Goal: Task Accomplishment & Management: Manage account settings

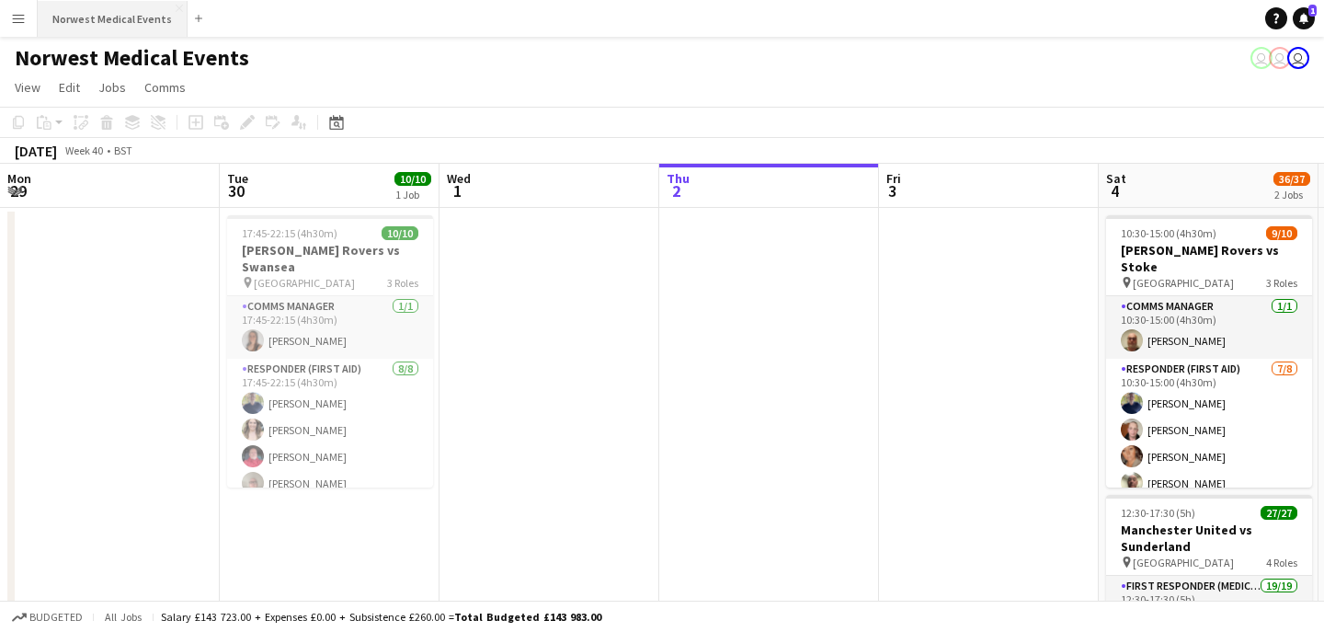
scroll to position [0, 439]
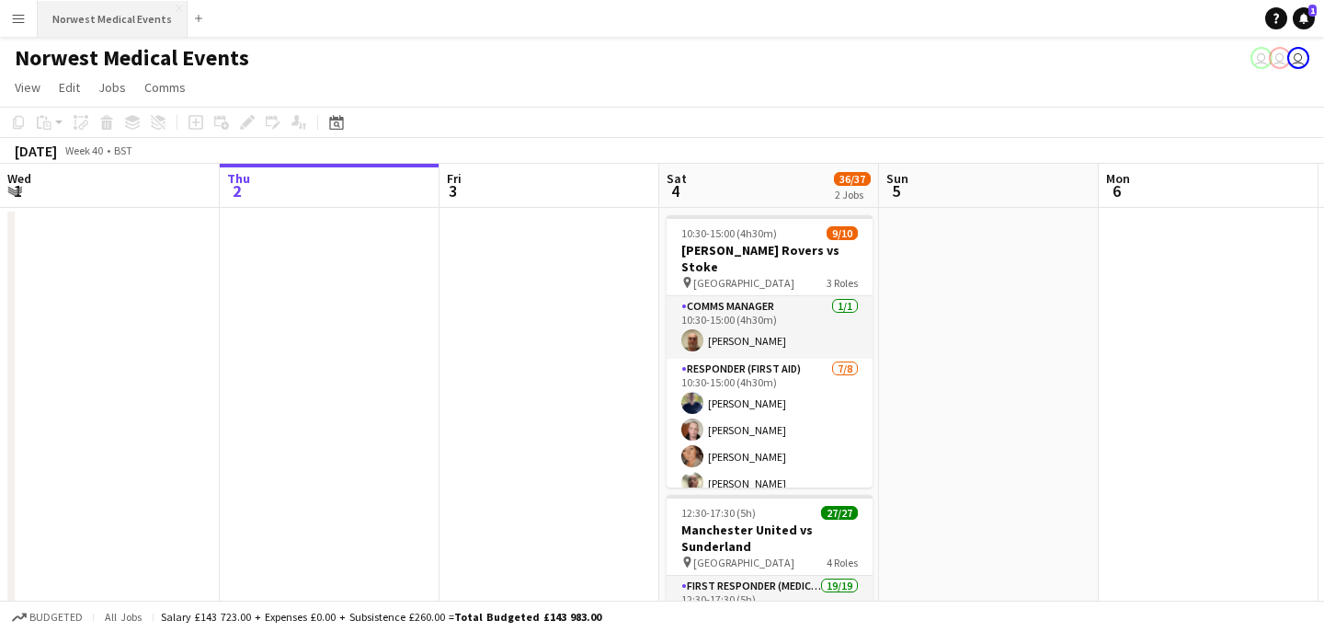
click at [101, 23] on button "Norwest Medical Events Close" at bounding box center [113, 19] width 150 height 36
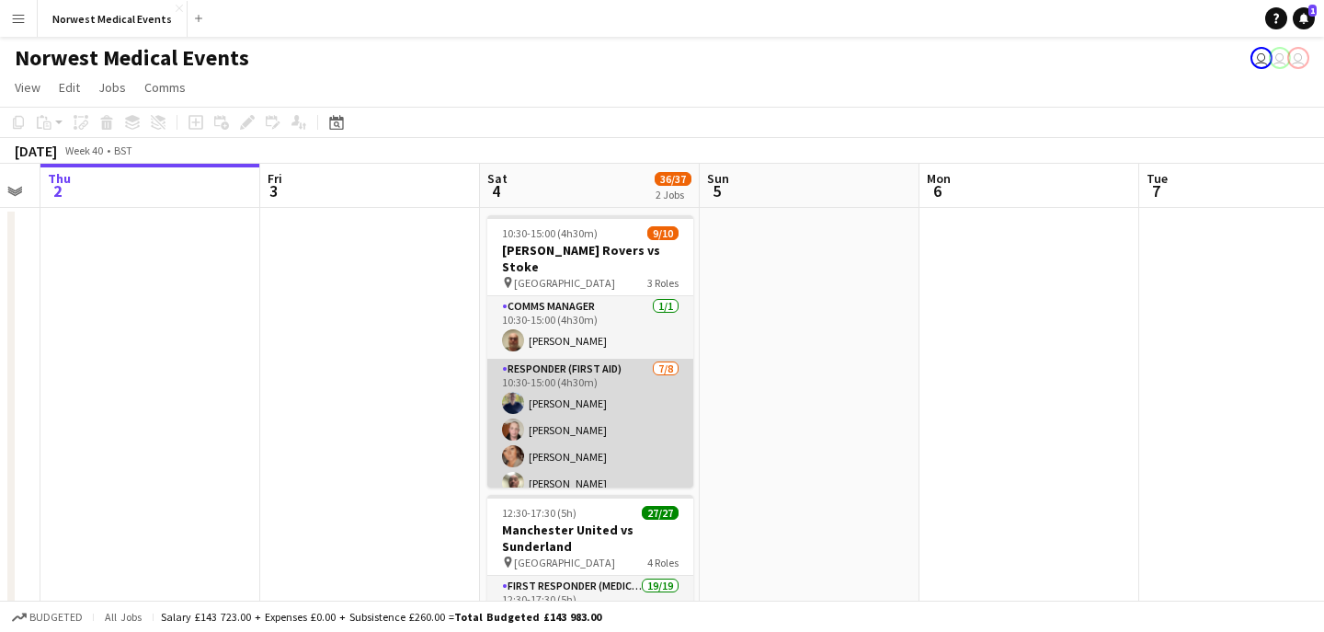
scroll to position [0, 630]
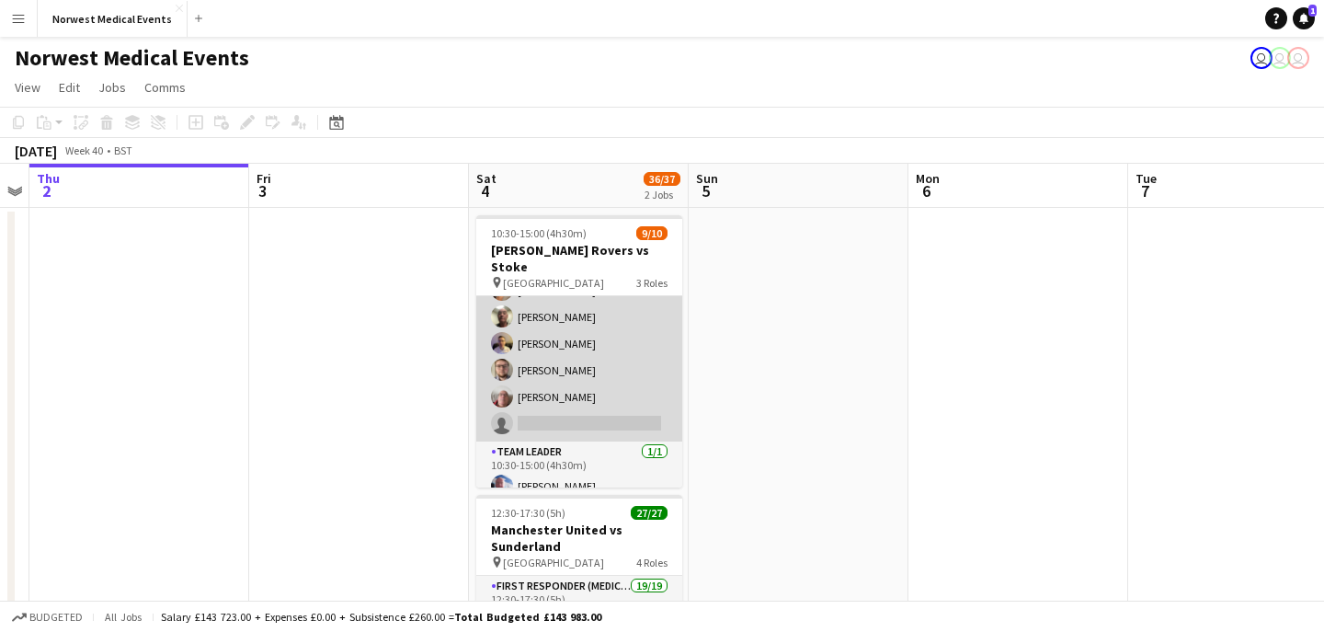
click at [609, 375] on app-card-role "Responder (First Aid) [DATE] 10:30-15:00 (4h30m) [PERSON_NAME] [PERSON_NAME] [P…" at bounding box center [579, 316] width 206 height 249
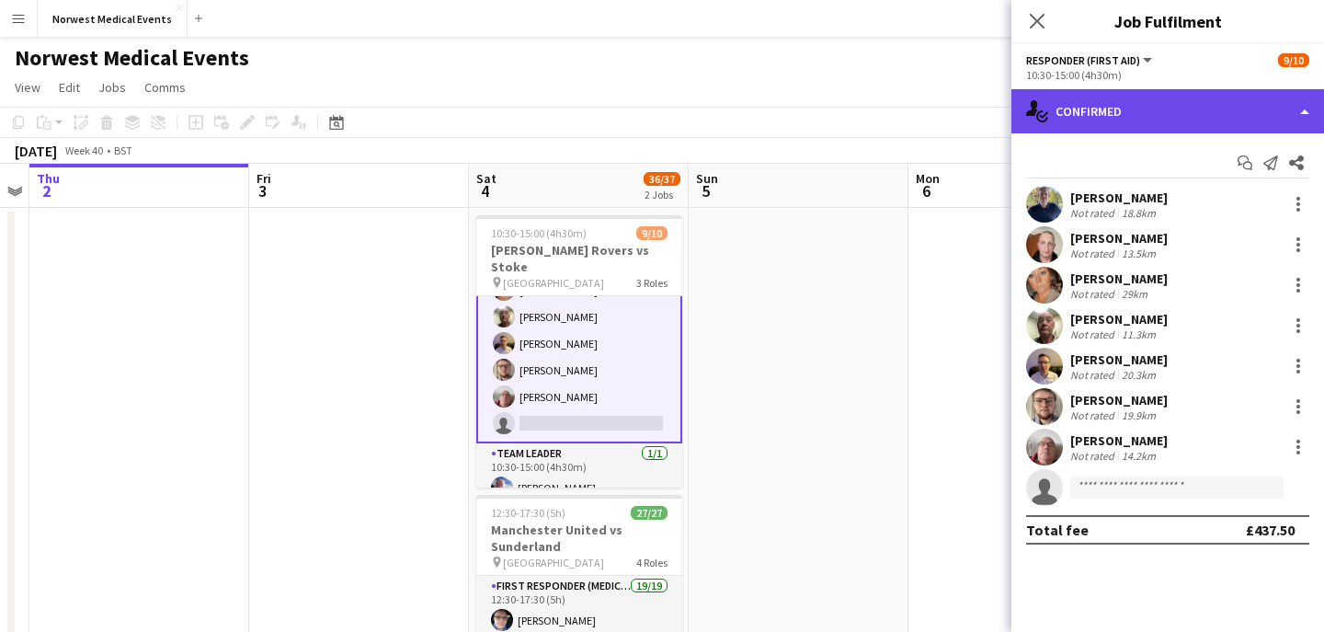
click at [1106, 121] on div "single-neutral-actions-check-2 Confirmed" at bounding box center [1167, 111] width 313 height 44
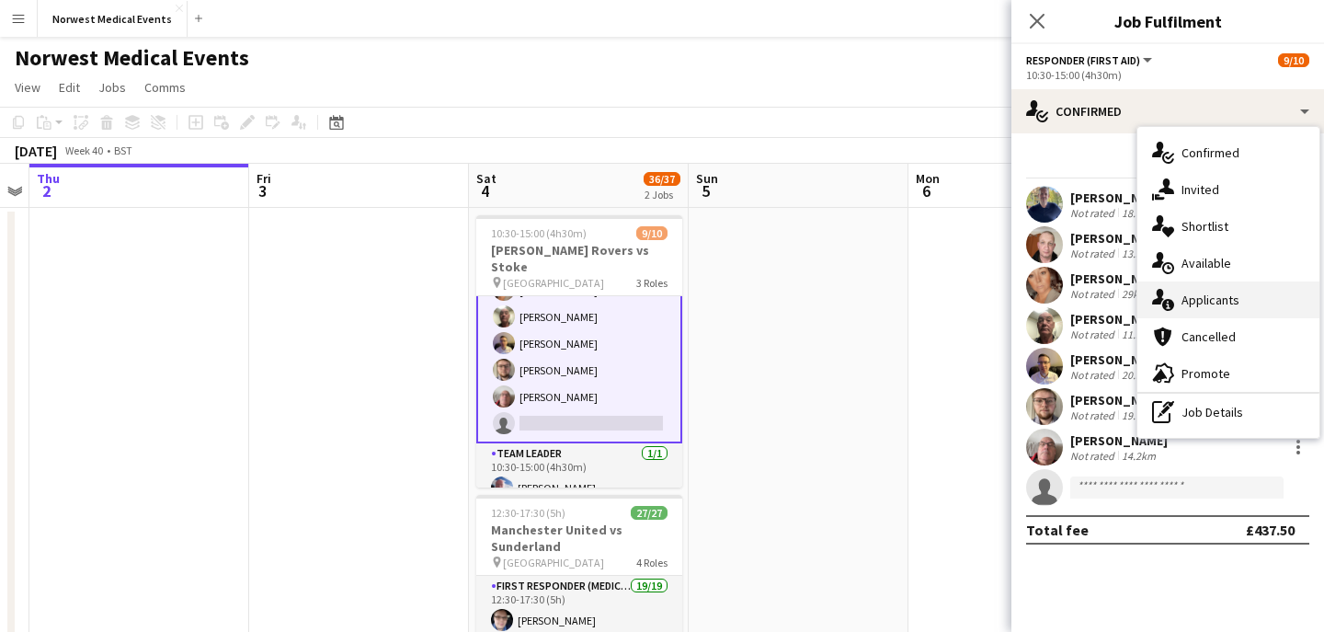
click at [1202, 292] on span "Applicants" at bounding box center [1210, 299] width 58 height 17
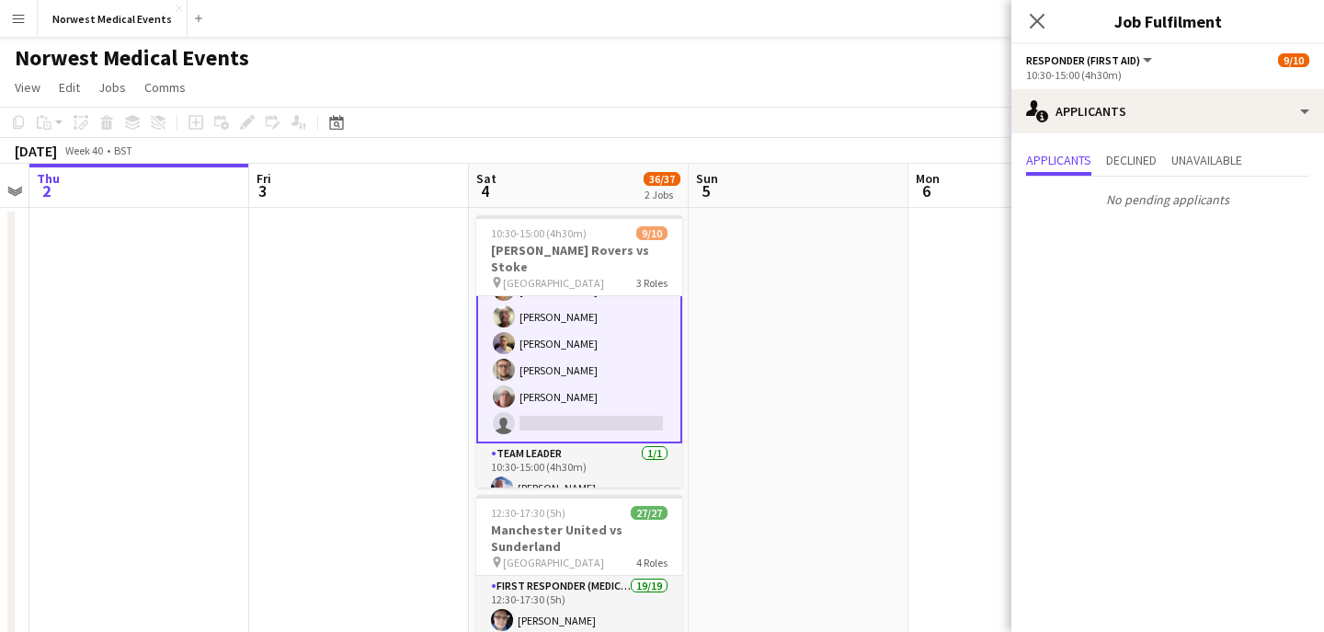
click at [1039, 20] on icon "Close pop-in" at bounding box center [1037, 21] width 15 height 15
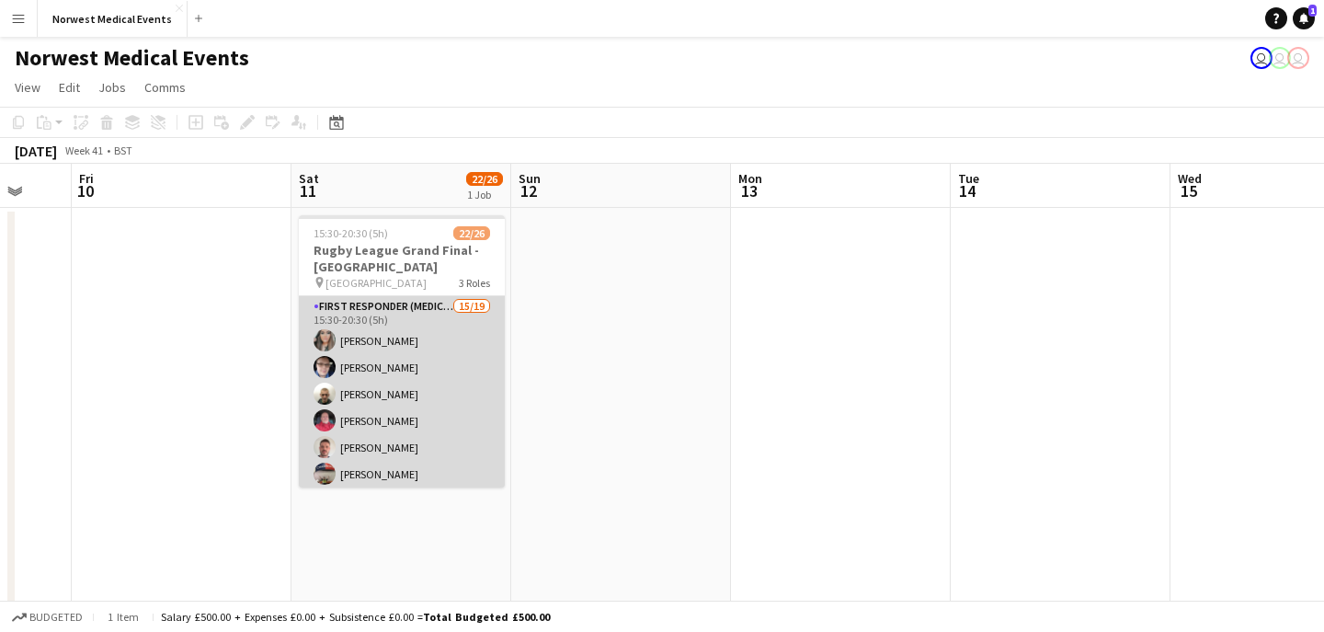
scroll to position [298, 0]
click at [403, 386] on app-card-role "First Responder (Medical) 15/19 15:30-20:30 (5h) [PERSON_NAME] [PERSON_NAME] [P…" at bounding box center [402, 269] width 206 height 542
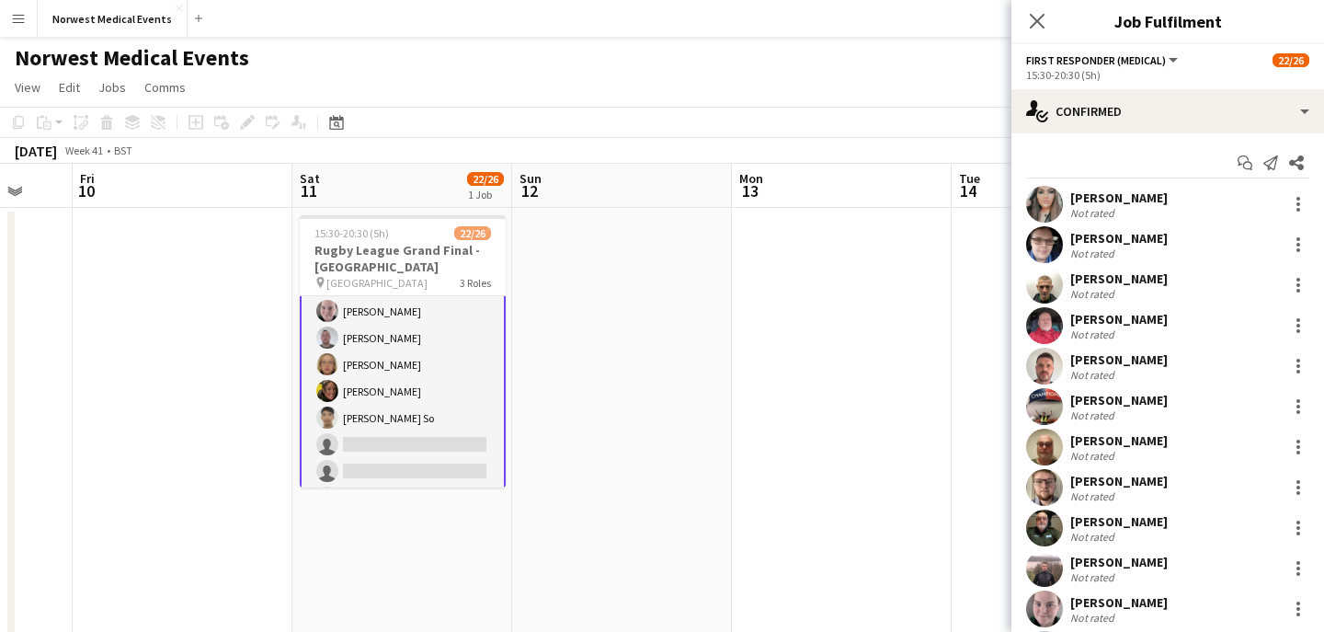
scroll to position [300, 0]
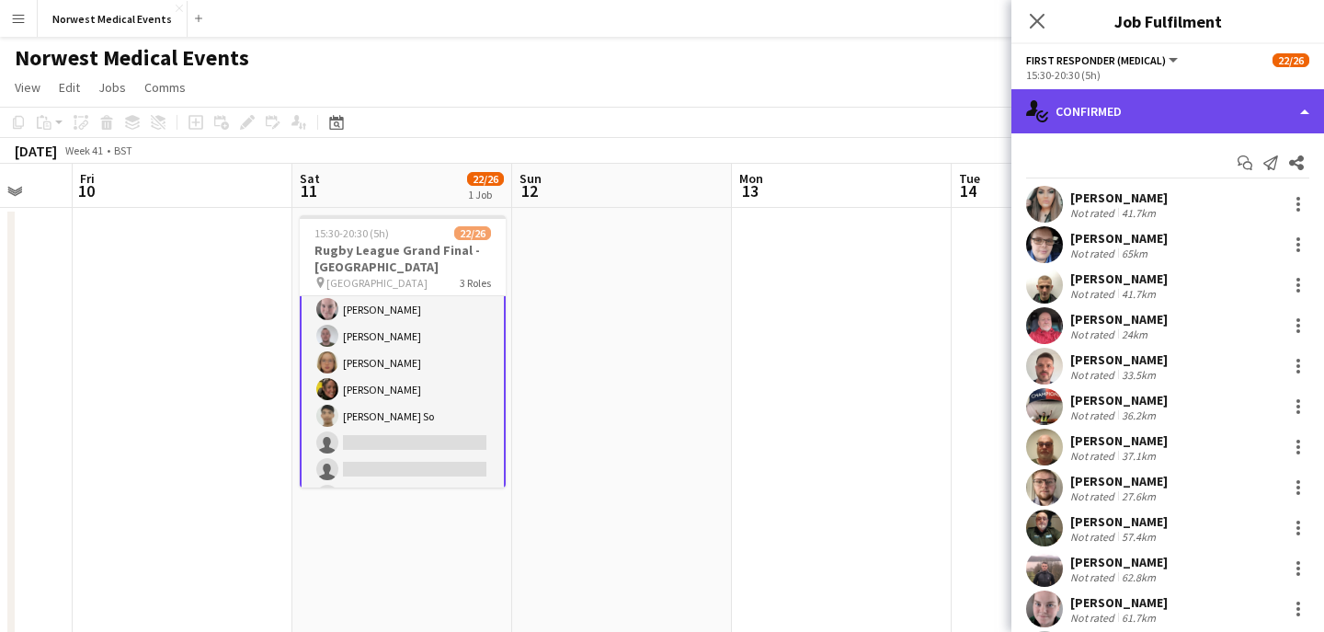
click at [1157, 110] on div "single-neutral-actions-check-2 Confirmed" at bounding box center [1167, 111] width 313 height 44
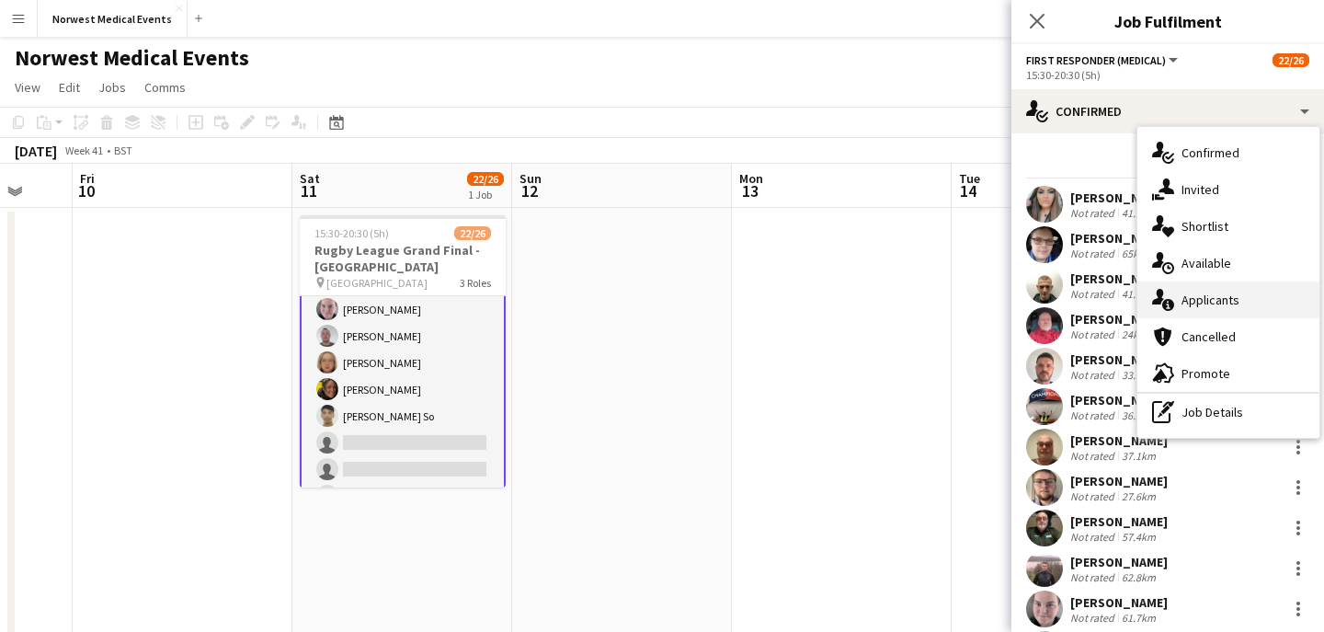
click at [1211, 302] on span "Applicants" at bounding box center [1210, 299] width 58 height 17
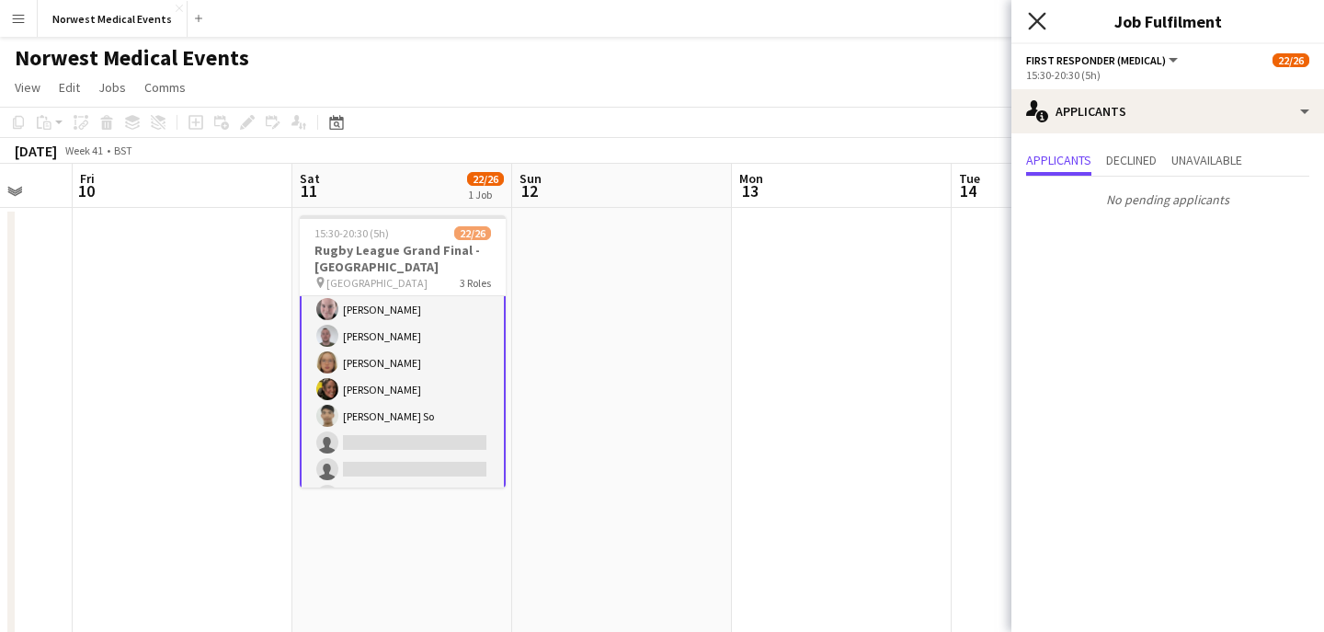
click at [1035, 19] on icon at bounding box center [1036, 20] width 17 height 17
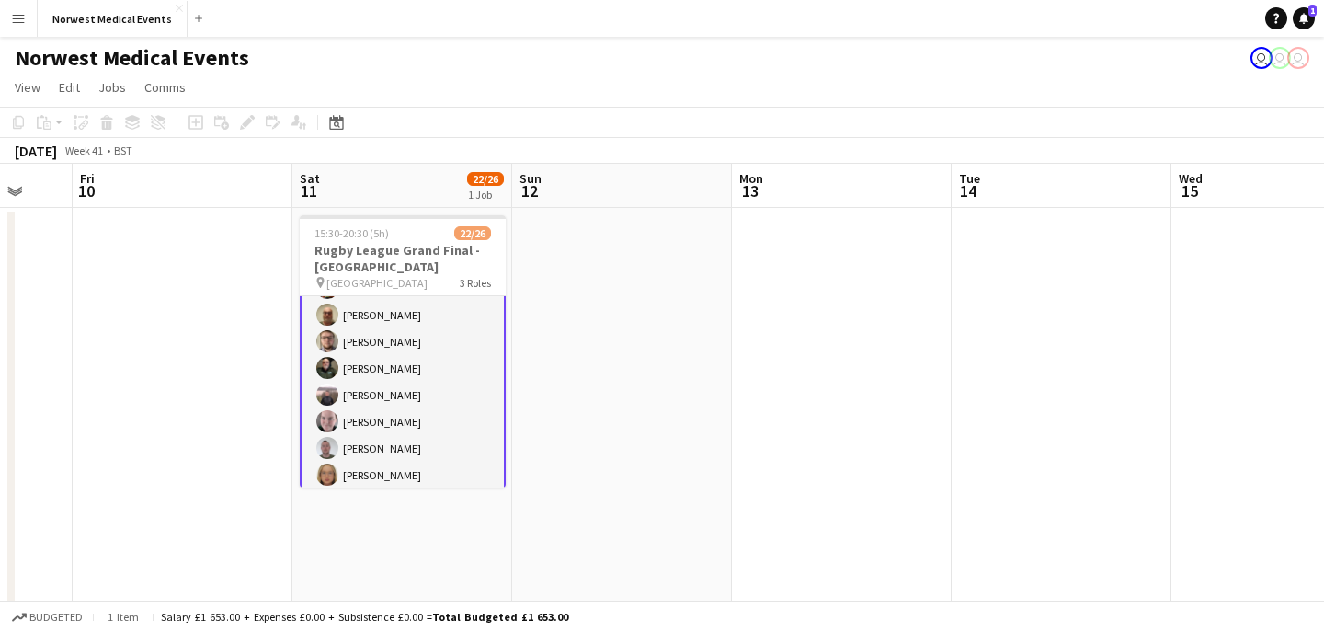
scroll to position [0, 0]
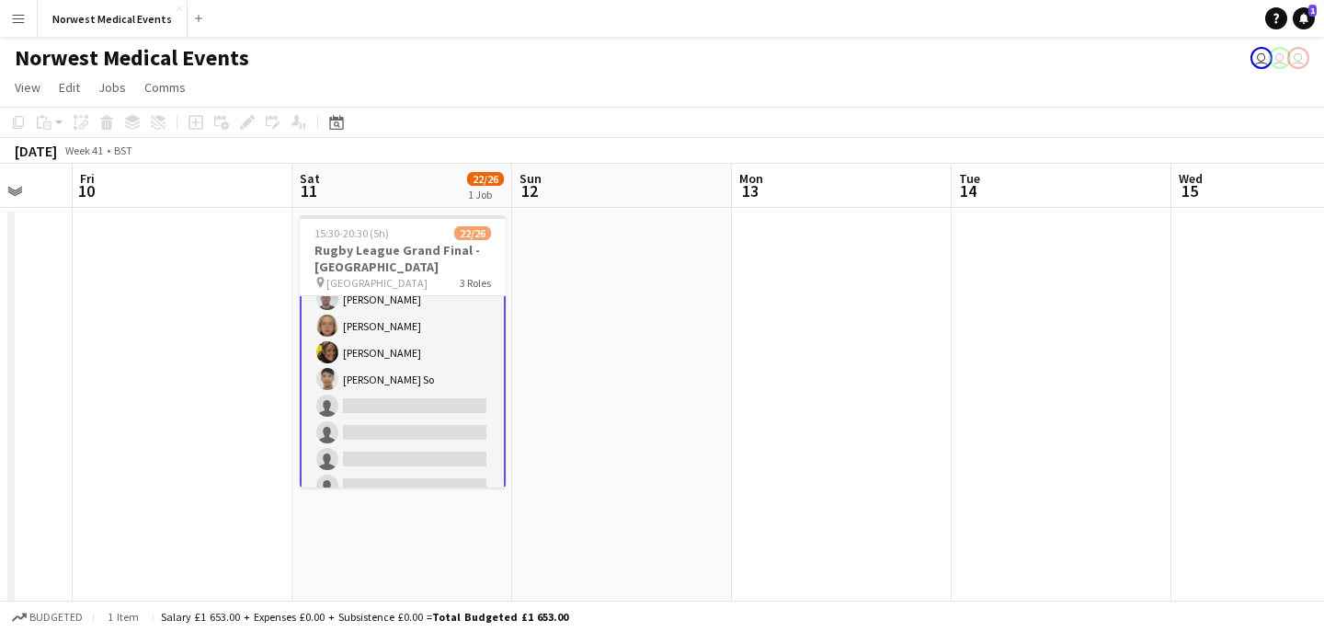
click at [414, 385] on app-card-role "First Responder (Medical) 15/19 15:30-20:30 (5h) [PERSON_NAME] [PERSON_NAME] [P…" at bounding box center [403, 233] width 206 height 546
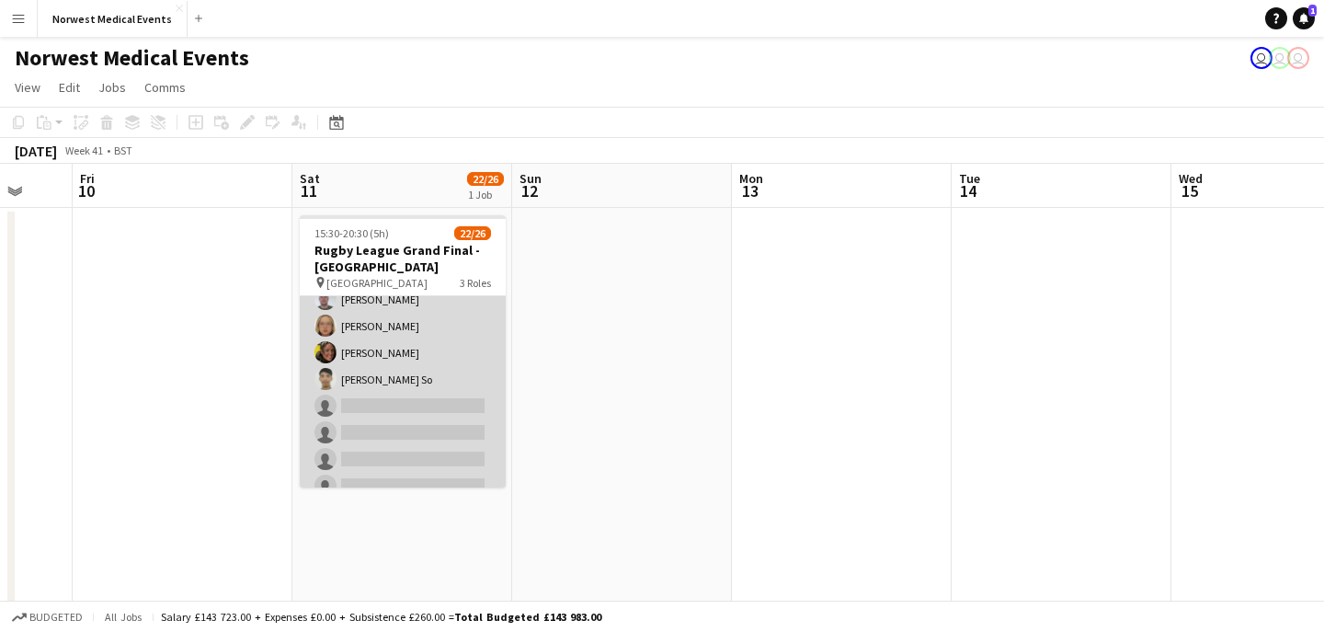
click at [416, 381] on app-card-role "First Responder (Medical) 15/19 15:30-20:30 (5h) [PERSON_NAME] [PERSON_NAME] [P…" at bounding box center [403, 232] width 206 height 542
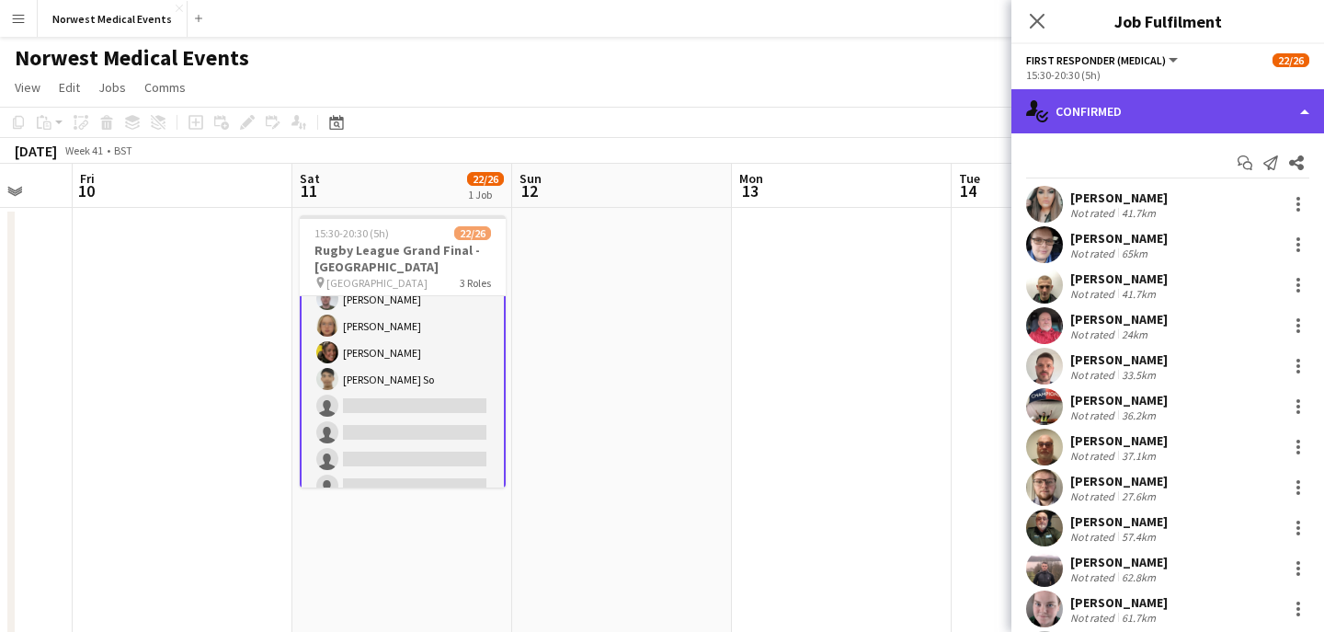
click at [1185, 110] on div "single-neutral-actions-check-2 Confirmed" at bounding box center [1167, 111] width 313 height 44
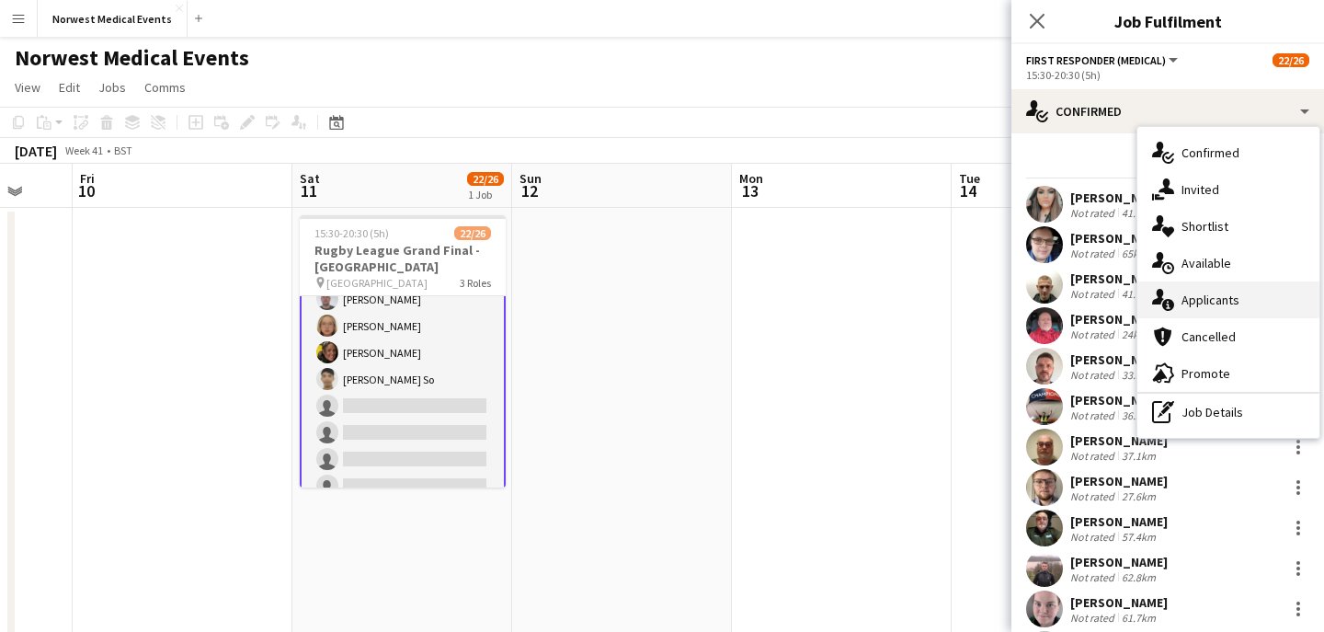
click at [1229, 305] on span "Applicants" at bounding box center [1210, 299] width 58 height 17
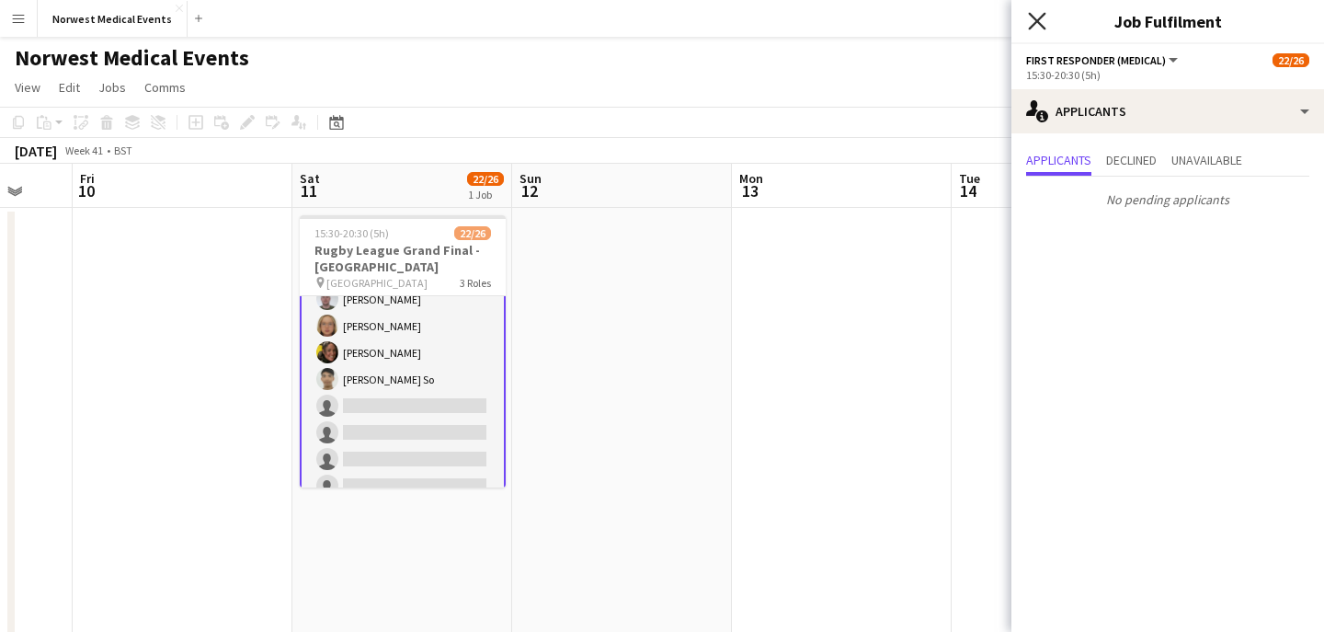
click at [1039, 21] on icon "Close pop-in" at bounding box center [1036, 20] width 17 height 17
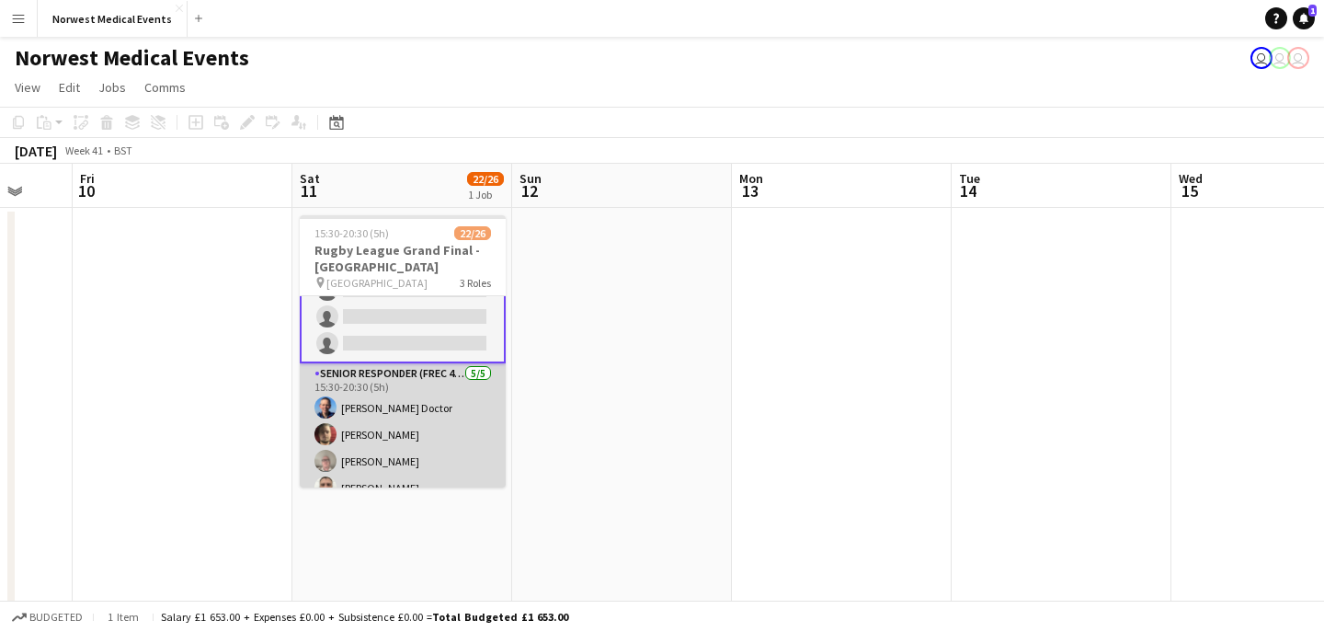
scroll to position [564, 0]
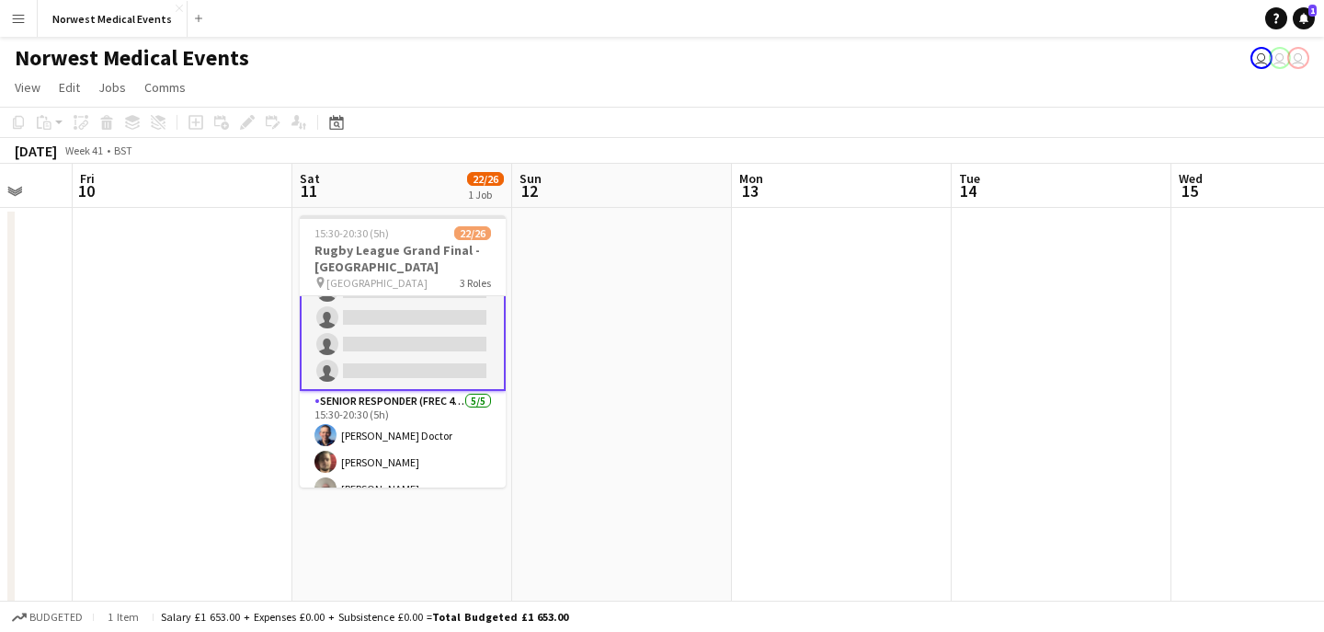
click at [425, 338] on app-card-role "First Responder (Medical) 15/19 15:30-20:30 (5h) [PERSON_NAME] [PERSON_NAME] [P…" at bounding box center [403, 118] width 206 height 546
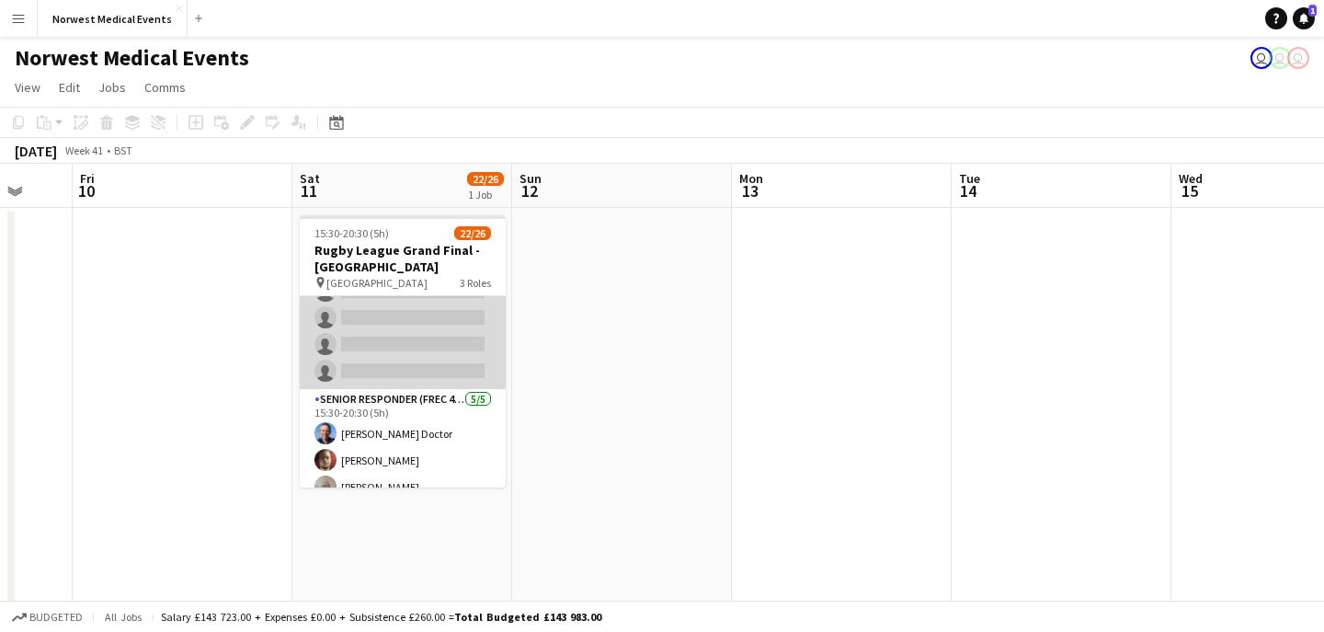
click at [425, 338] on app-card-role "First Responder (Medical) 15/19 15:30-20:30 (5h) [PERSON_NAME] [PERSON_NAME] [P…" at bounding box center [403, 117] width 206 height 542
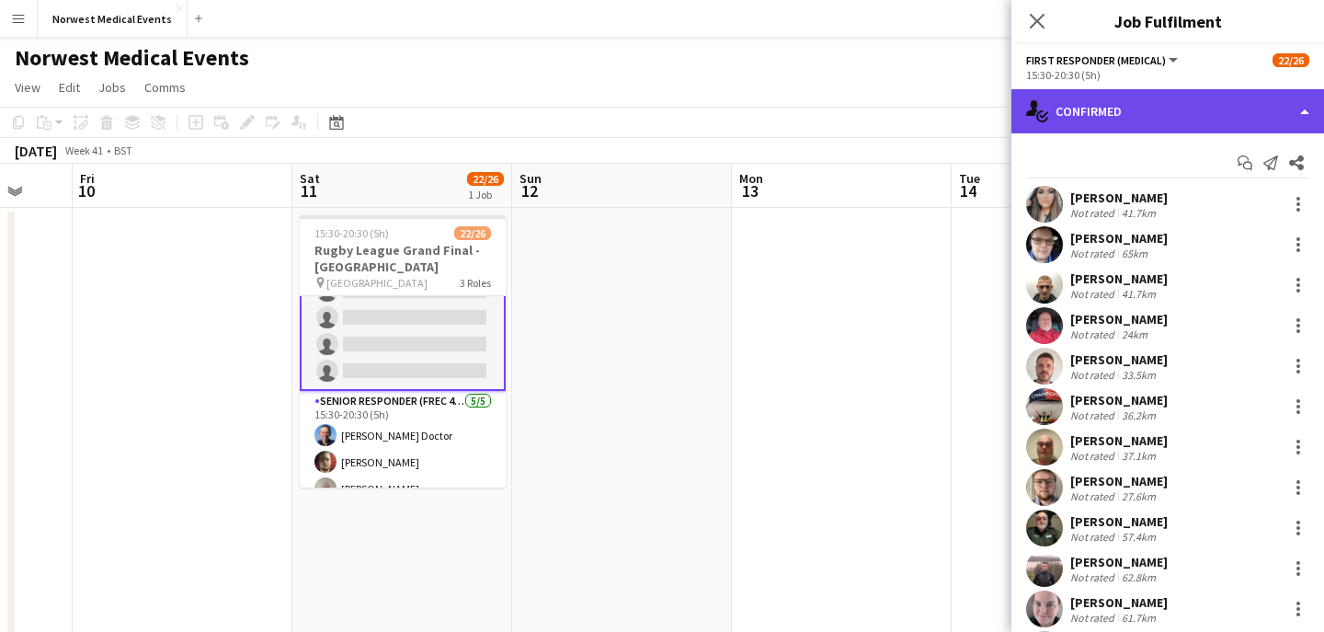
click at [1120, 109] on div "single-neutral-actions-check-2 Confirmed" at bounding box center [1167, 111] width 313 height 44
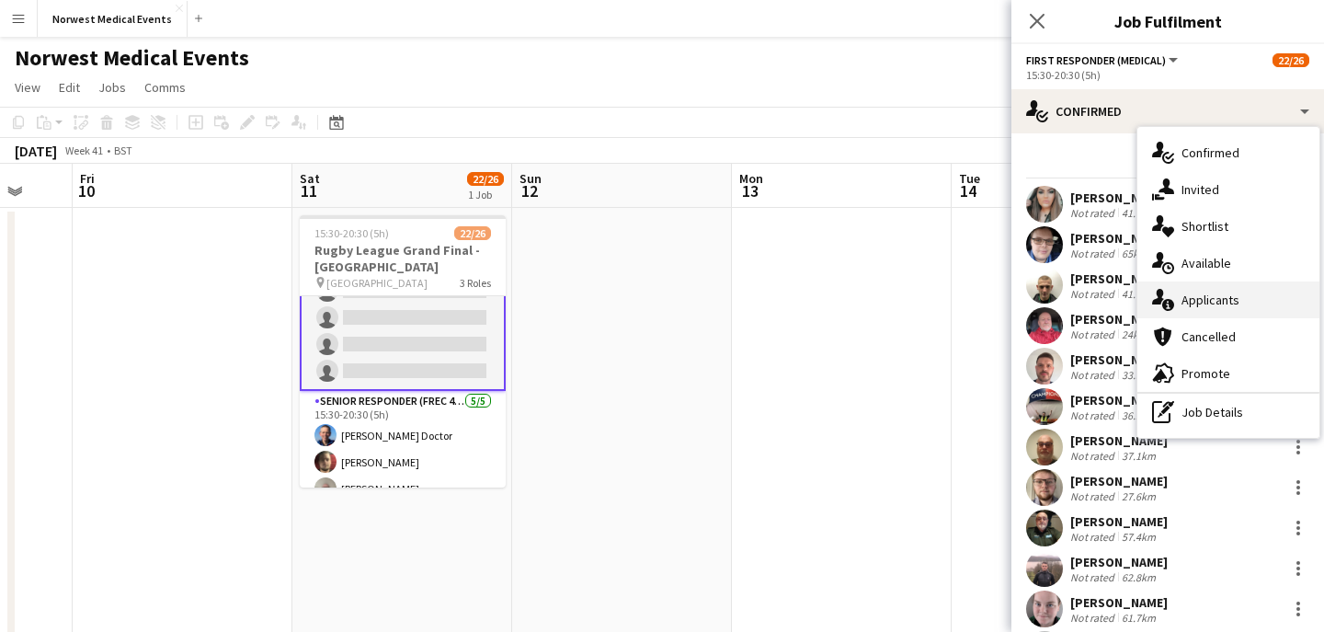
click at [1201, 296] on span "Applicants" at bounding box center [1210, 299] width 58 height 17
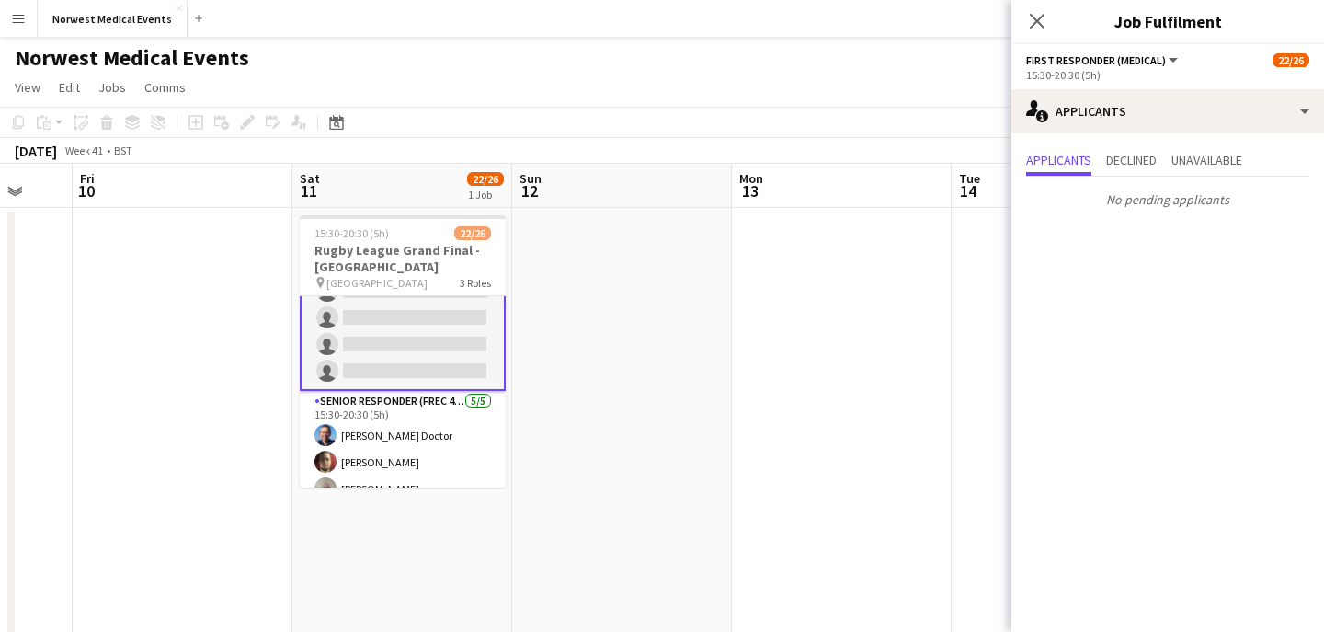
click at [1041, 11] on app-icon "Close pop-in" at bounding box center [1037, 21] width 22 height 22
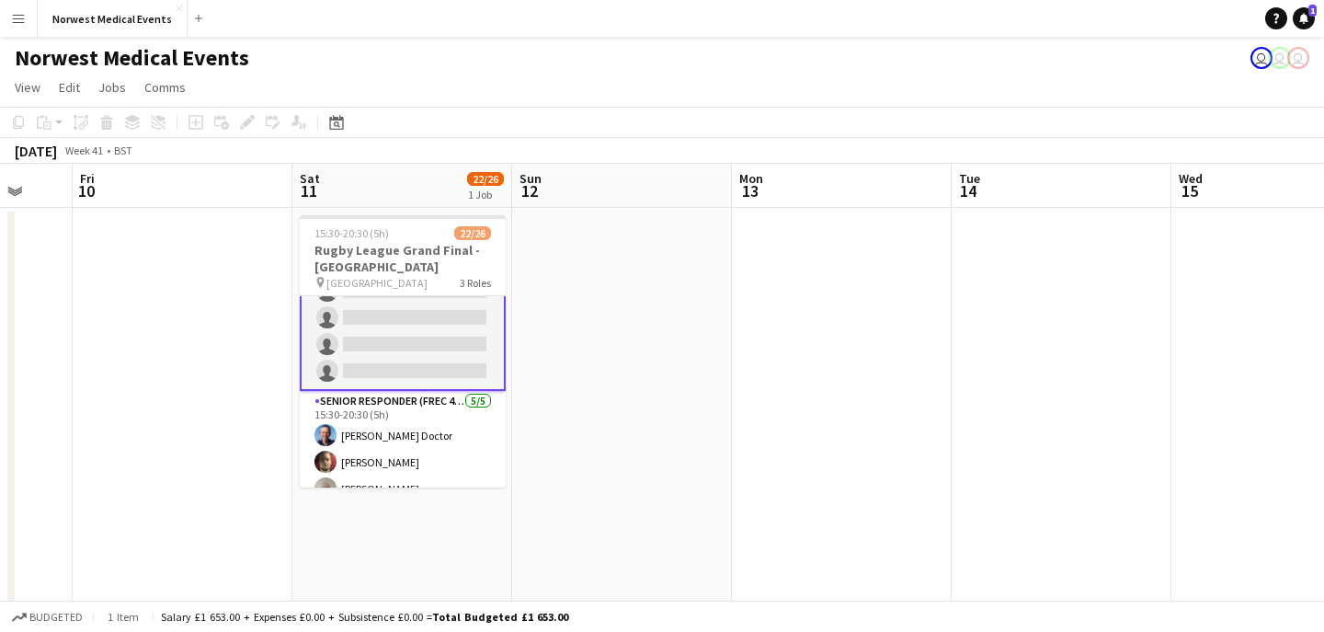
click at [427, 330] on app-card-role "First Responder (Medical) 15/19 15:30-20:30 (5h) [PERSON_NAME] [PERSON_NAME] [P…" at bounding box center [403, 118] width 206 height 546
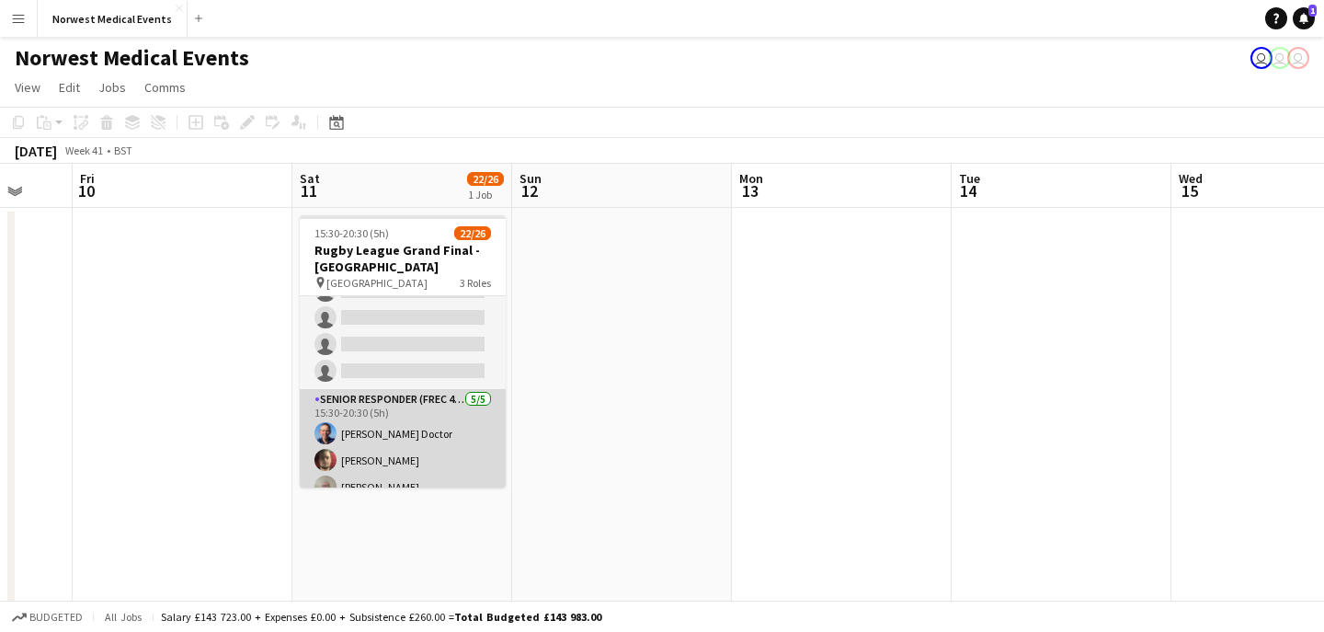
click at [418, 440] on app-card-role "Senior Responder (FREC 4 or Above) [DATE] 15:30-20:30 (5h) [PERSON_NAME] Doctor…" at bounding box center [403, 473] width 206 height 169
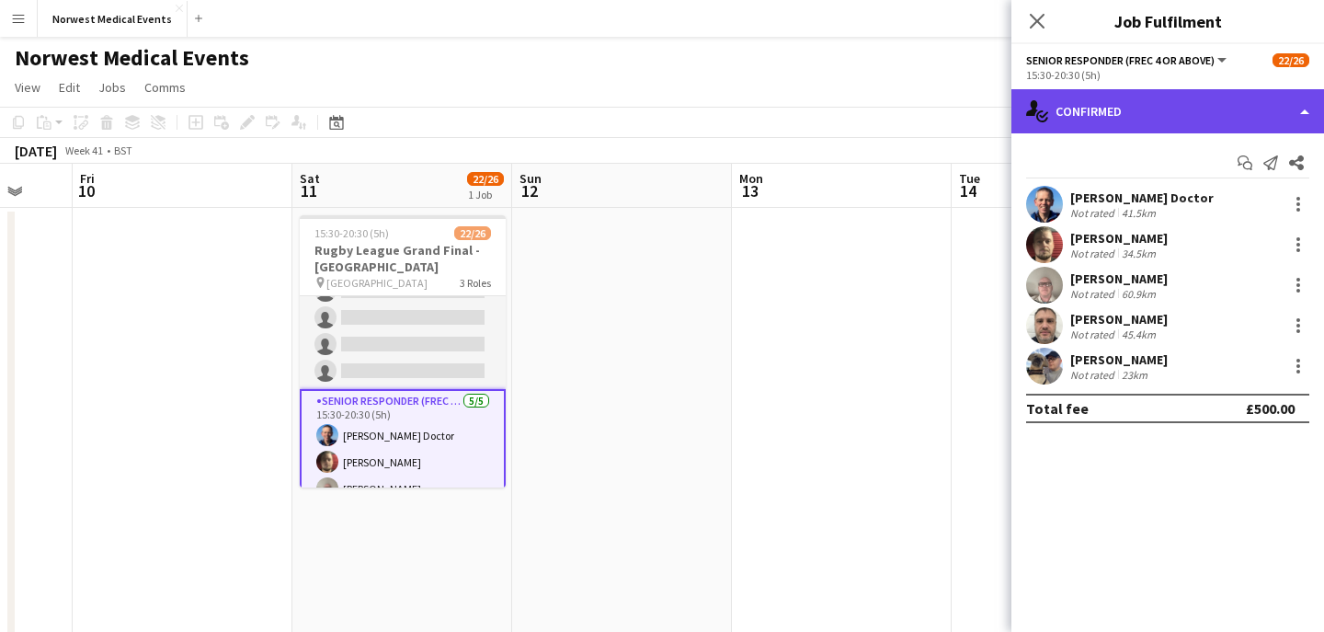
click at [1164, 120] on div "single-neutral-actions-check-2 Confirmed" at bounding box center [1167, 111] width 313 height 44
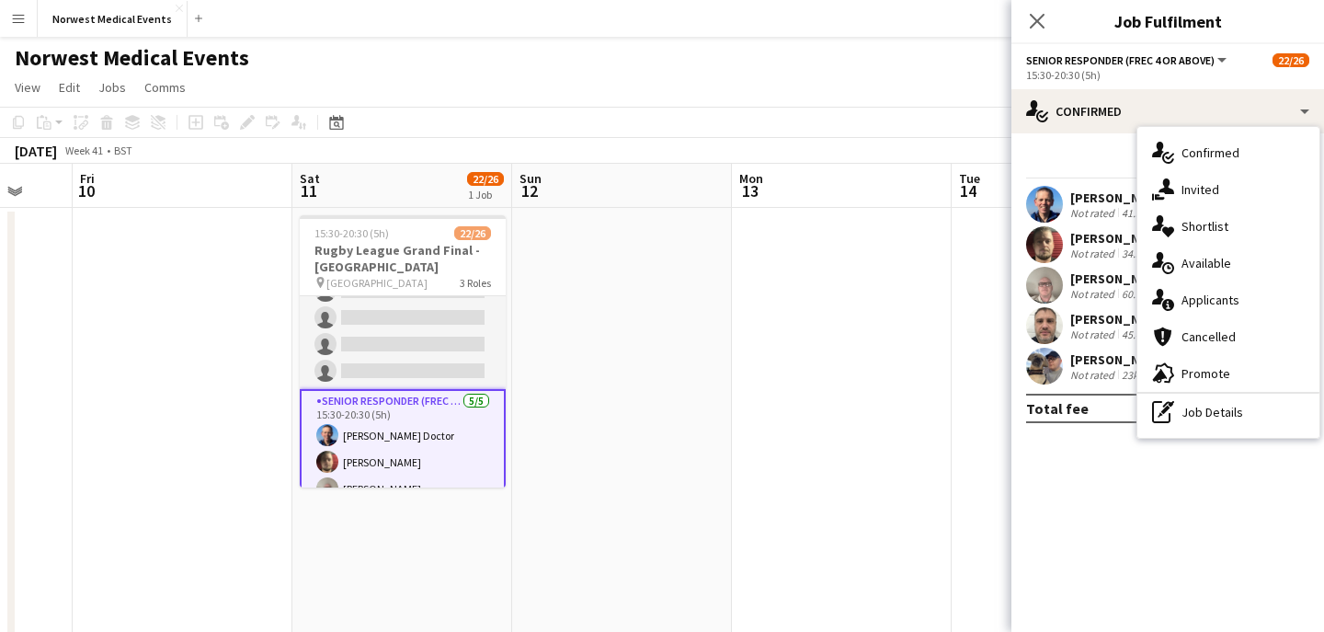
click at [1205, 289] on div "single-neutral-actions-information Applicants" at bounding box center [1228, 299] width 182 height 37
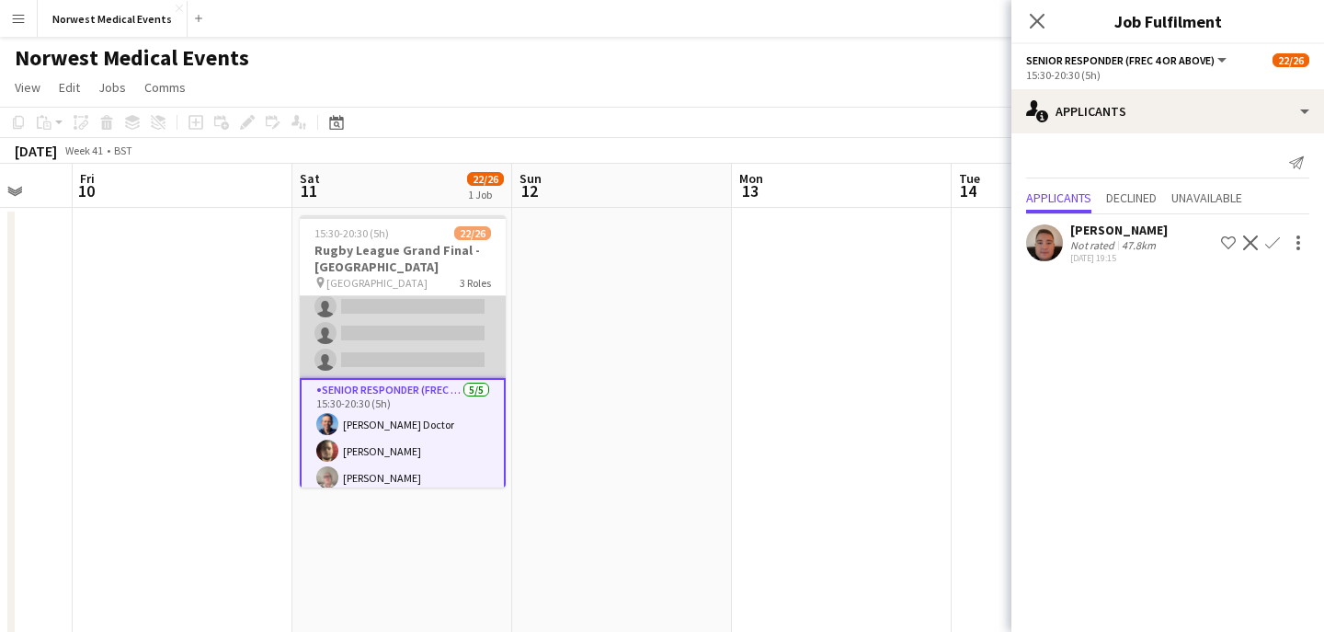
click at [458, 360] on app-card-role "First Responder (Medical) 15/19 15:30-20:30 (5h) [PERSON_NAME] [PERSON_NAME] [P…" at bounding box center [403, 106] width 206 height 542
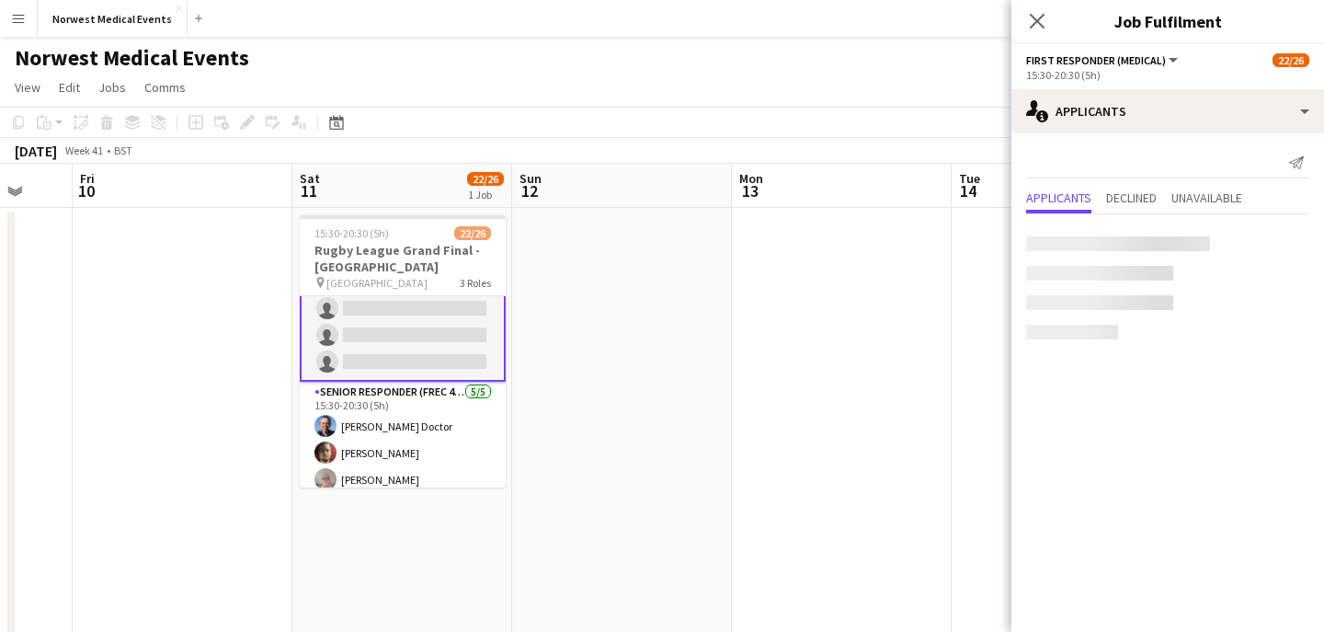
scroll to position [462, 0]
click at [464, 319] on app-card-role "First Responder (Medical) 15/19 15:30-20:30 (5h) [PERSON_NAME] [PERSON_NAME] [P…" at bounding box center [403, 107] width 206 height 546
click at [464, 319] on app-card-role "First Responder (Medical) 15/19 15:30-20:30 (5h) [PERSON_NAME] [PERSON_NAME] [P…" at bounding box center [403, 108] width 206 height 546
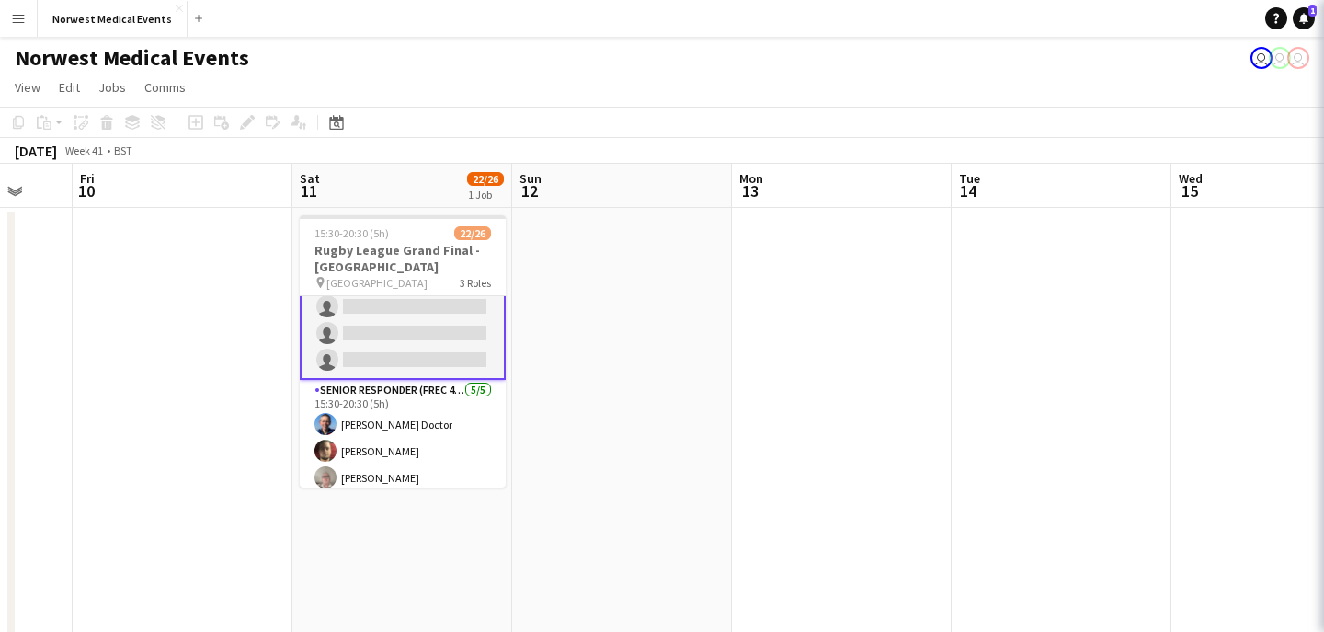
click at [449, 327] on app-card-role "First Responder (Medical) 15/19 15:30-20:30 (5h) [PERSON_NAME] [PERSON_NAME] [P…" at bounding box center [403, 107] width 206 height 546
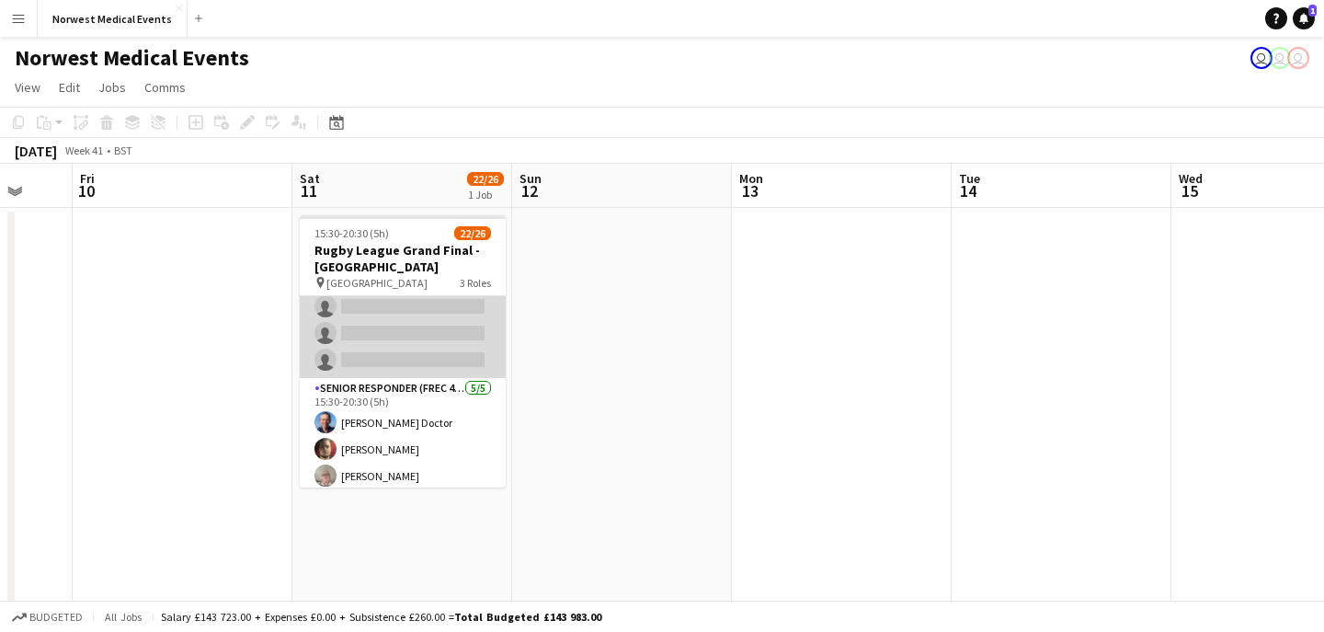
click at [449, 327] on app-card-role "First Responder (Medical) 15/19 15:30-20:30 (5h) [PERSON_NAME] [PERSON_NAME] [P…" at bounding box center [403, 106] width 206 height 542
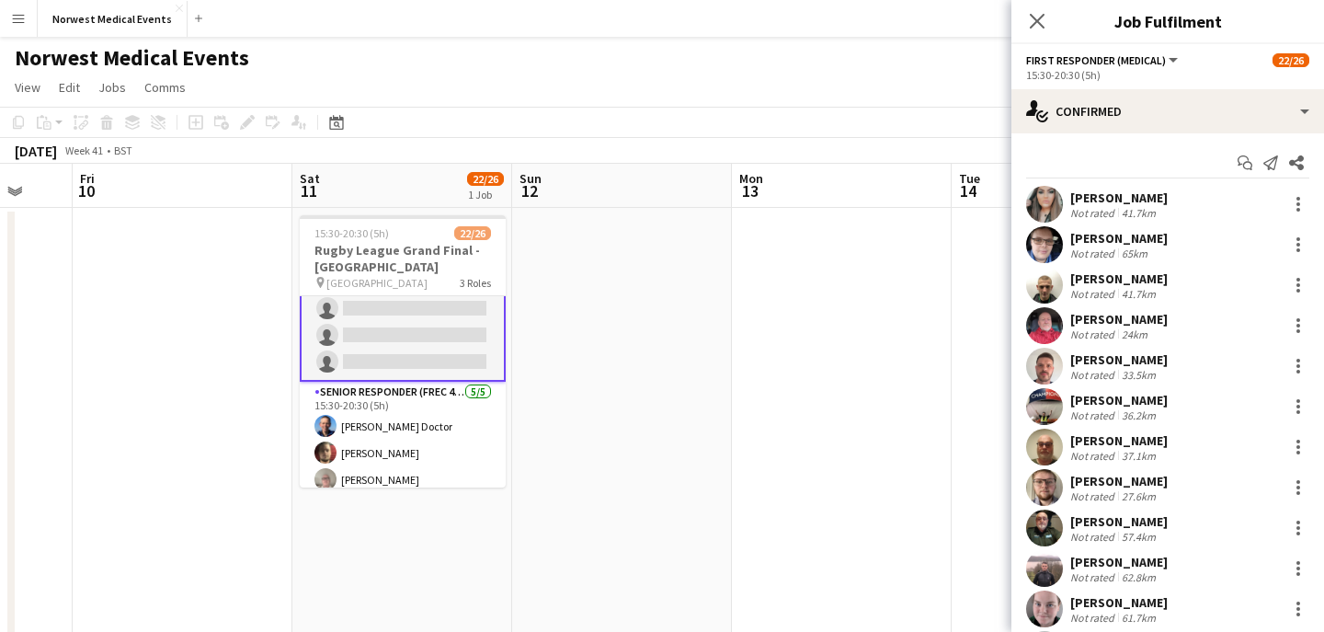
click at [449, 327] on app-card-role "First Responder (Medical) 15/19 15:30-20:30 (5h) [PERSON_NAME] [PERSON_NAME] [P…" at bounding box center [403, 108] width 206 height 546
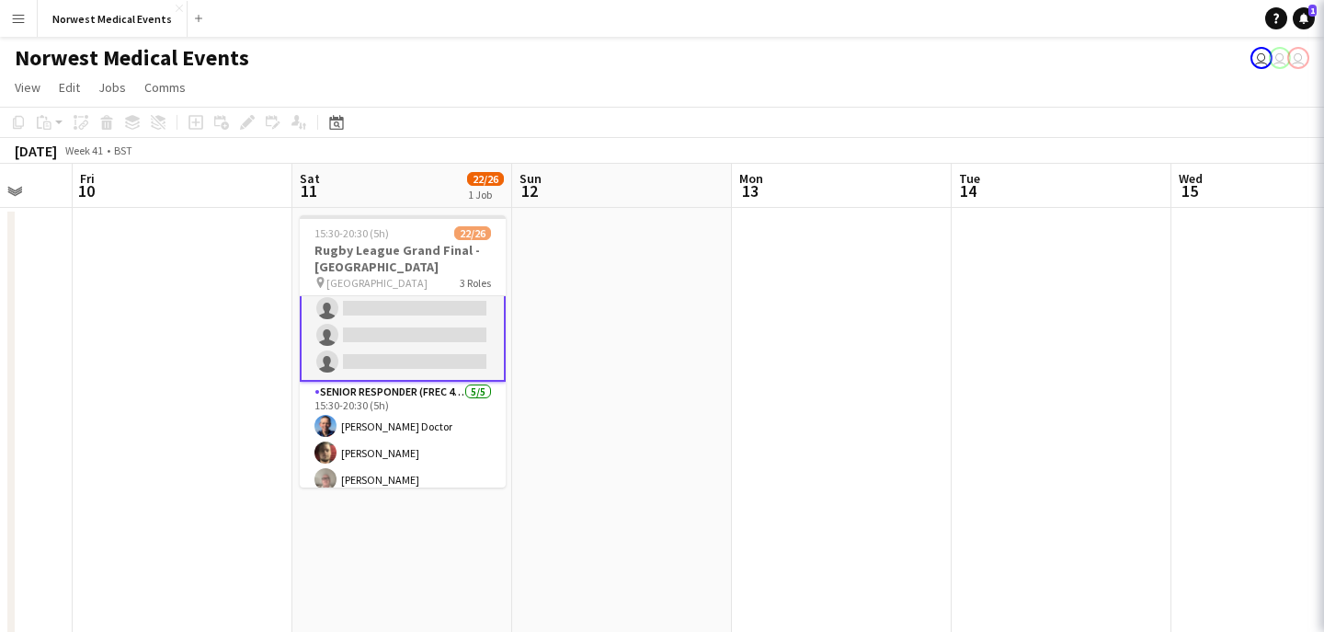
scroll to position [461, 0]
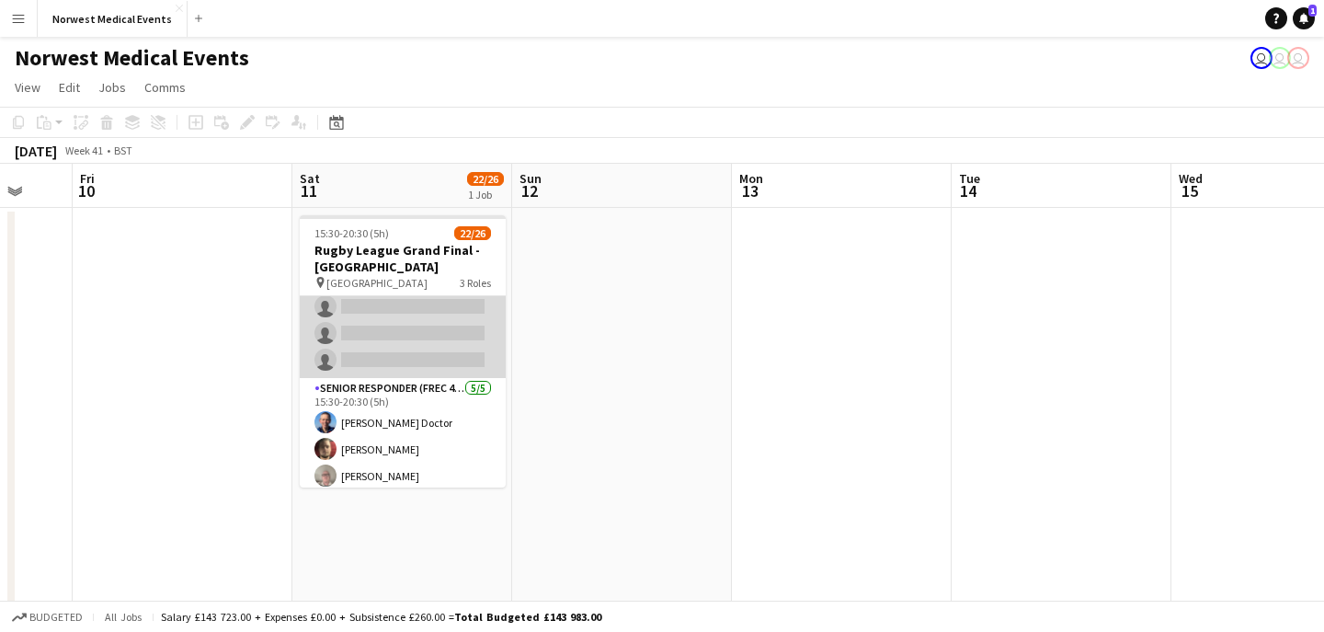
click at [445, 347] on app-card-role "First Responder (Medical) 15/19 15:30-20:30 (5h) [PERSON_NAME] [PERSON_NAME] [P…" at bounding box center [403, 106] width 206 height 542
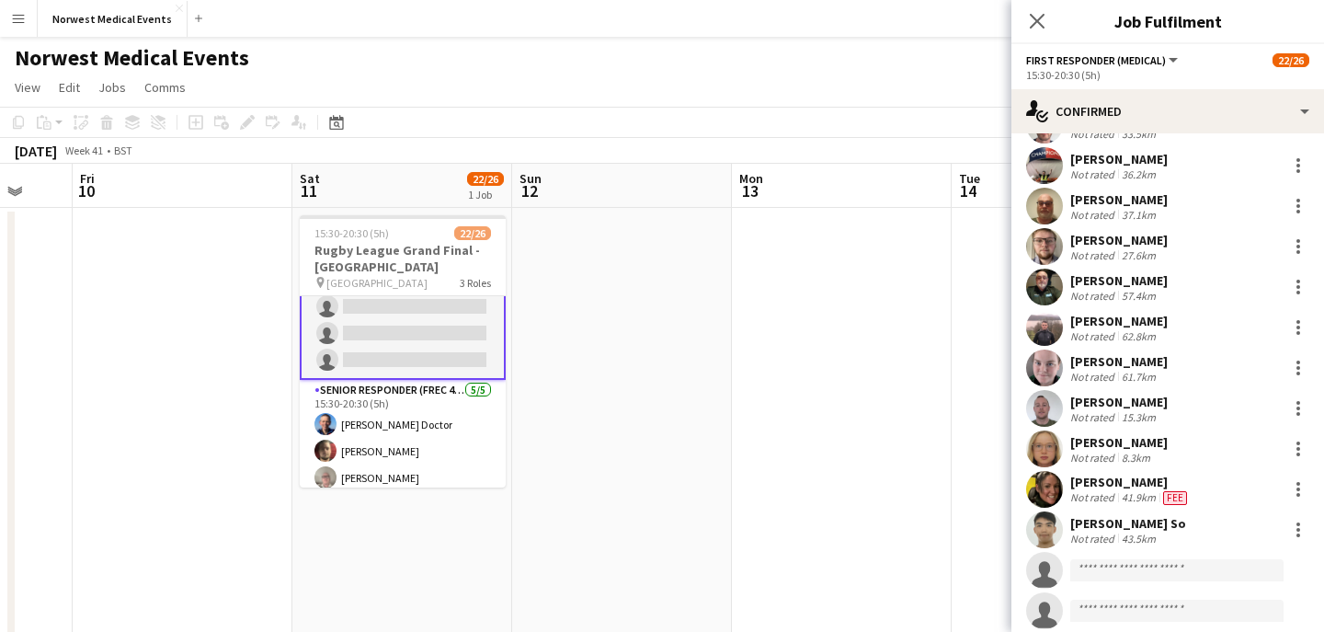
scroll to position [354, 0]
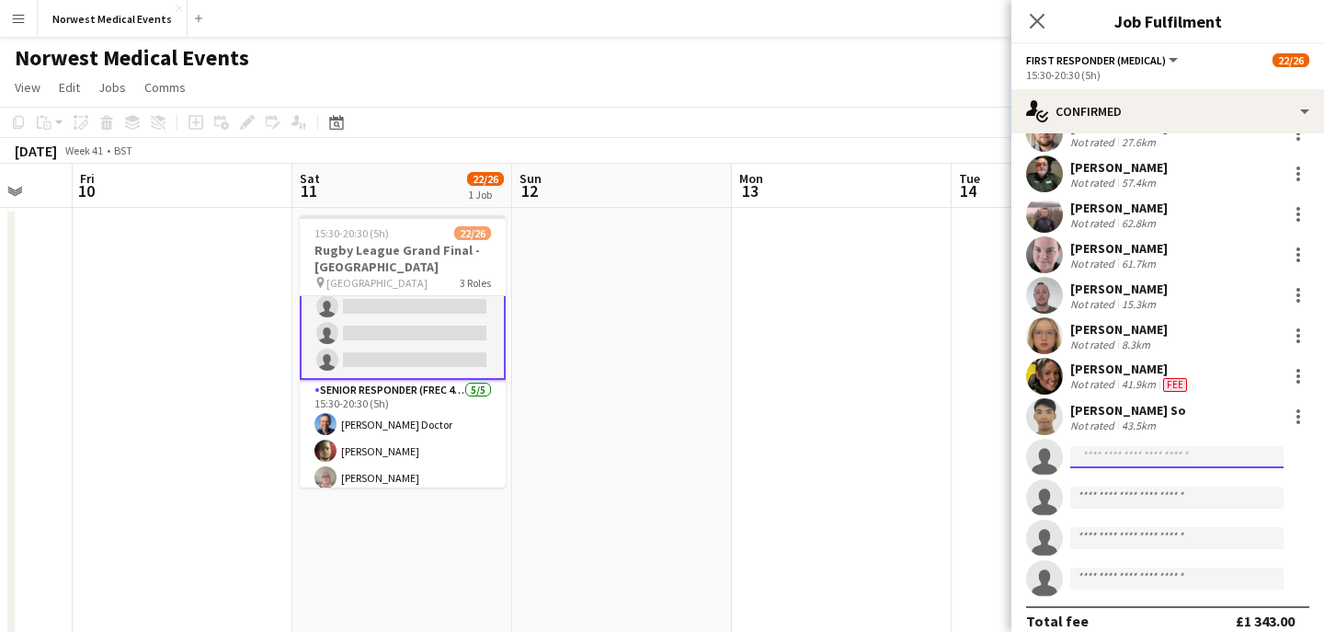
click at [1158, 453] on input at bounding box center [1176, 457] width 213 height 22
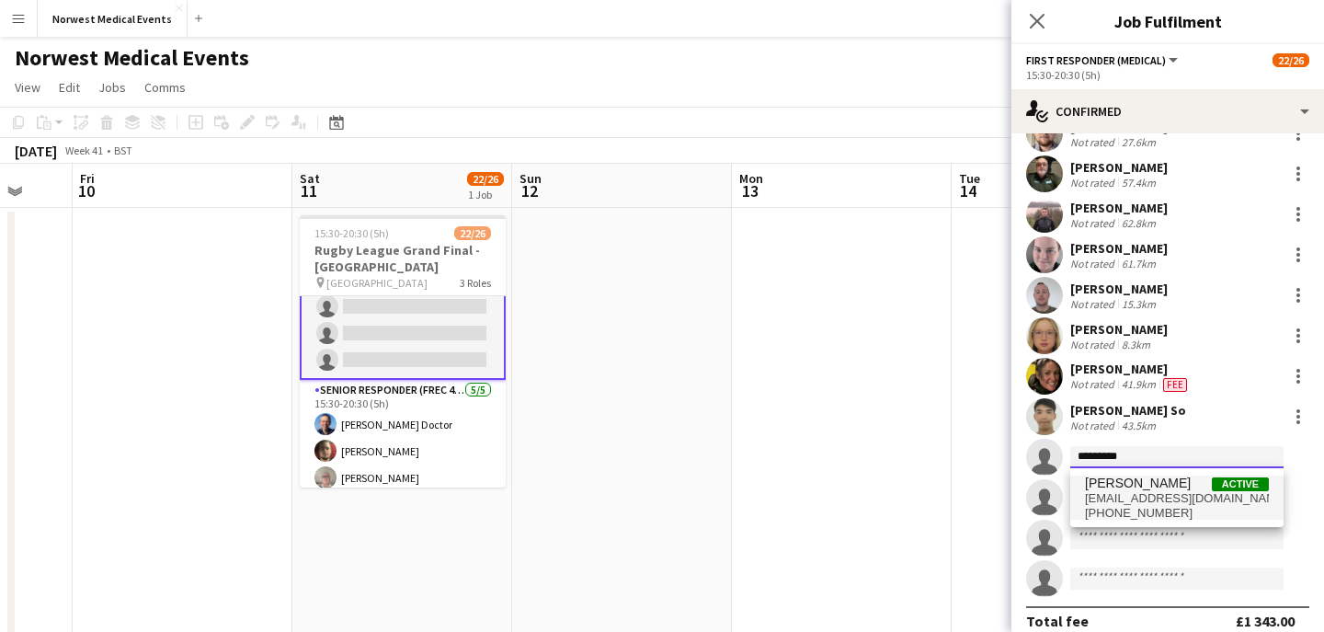
type input "*********"
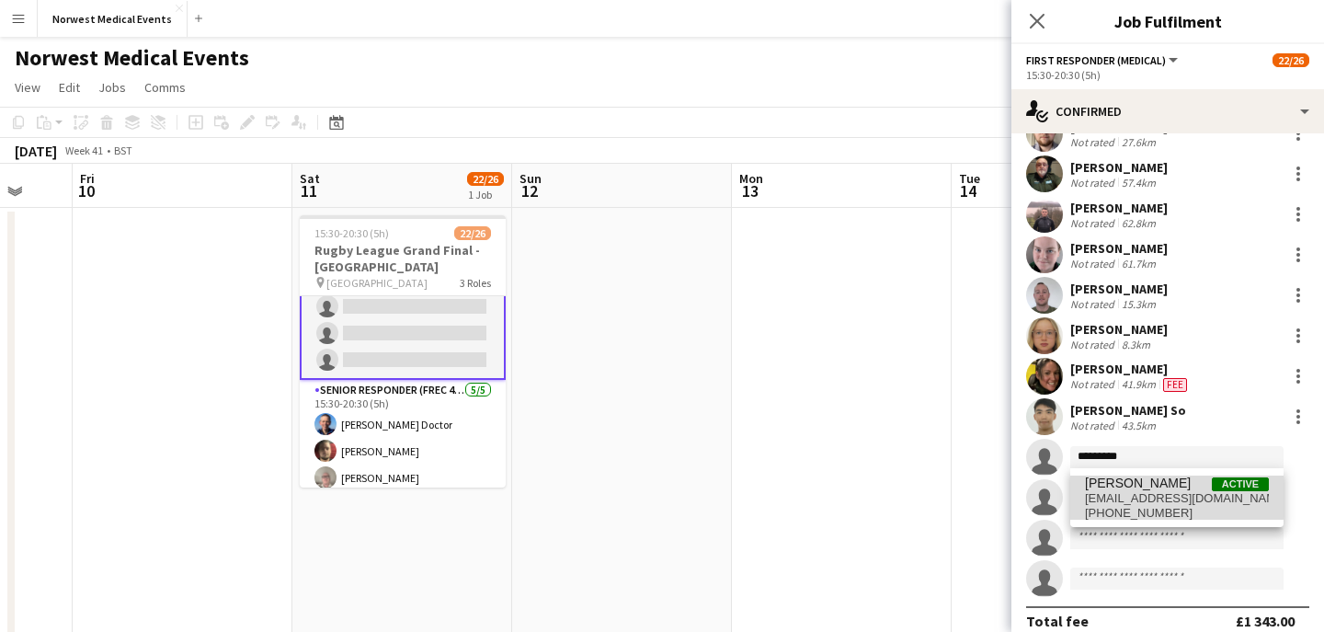
click at [1164, 489] on span "[PERSON_NAME] Active" at bounding box center [1177, 483] width 184 height 16
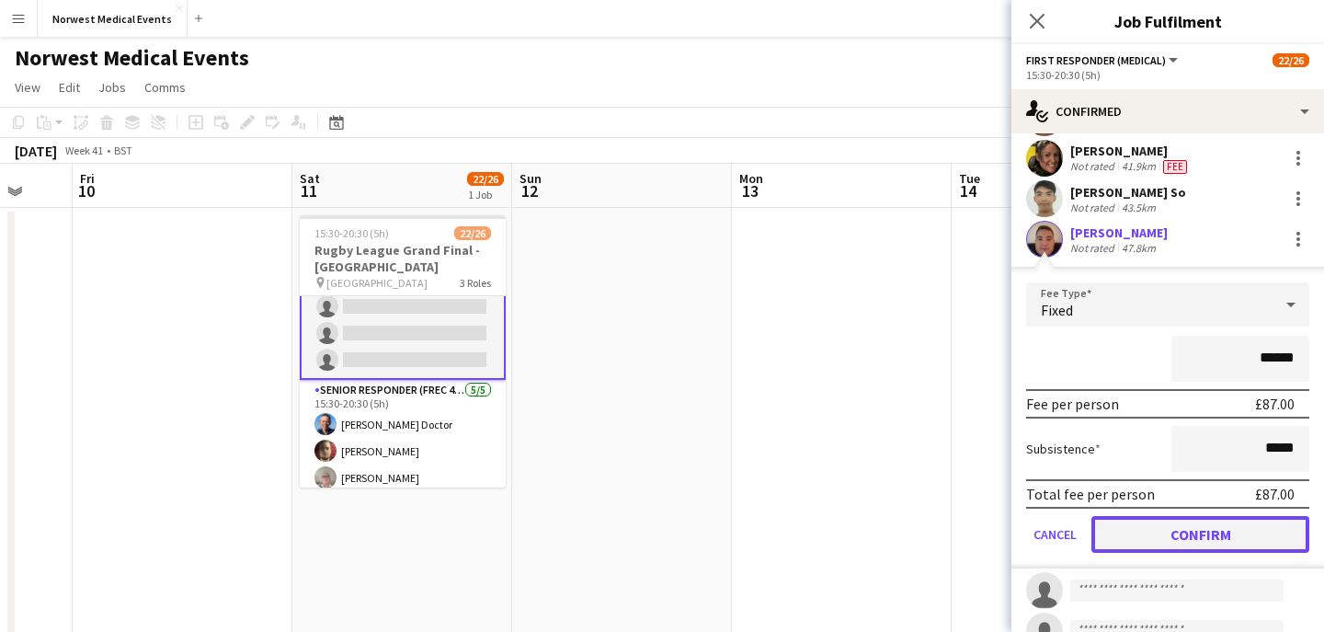
click at [1197, 533] on button "Confirm" at bounding box center [1200, 534] width 218 height 37
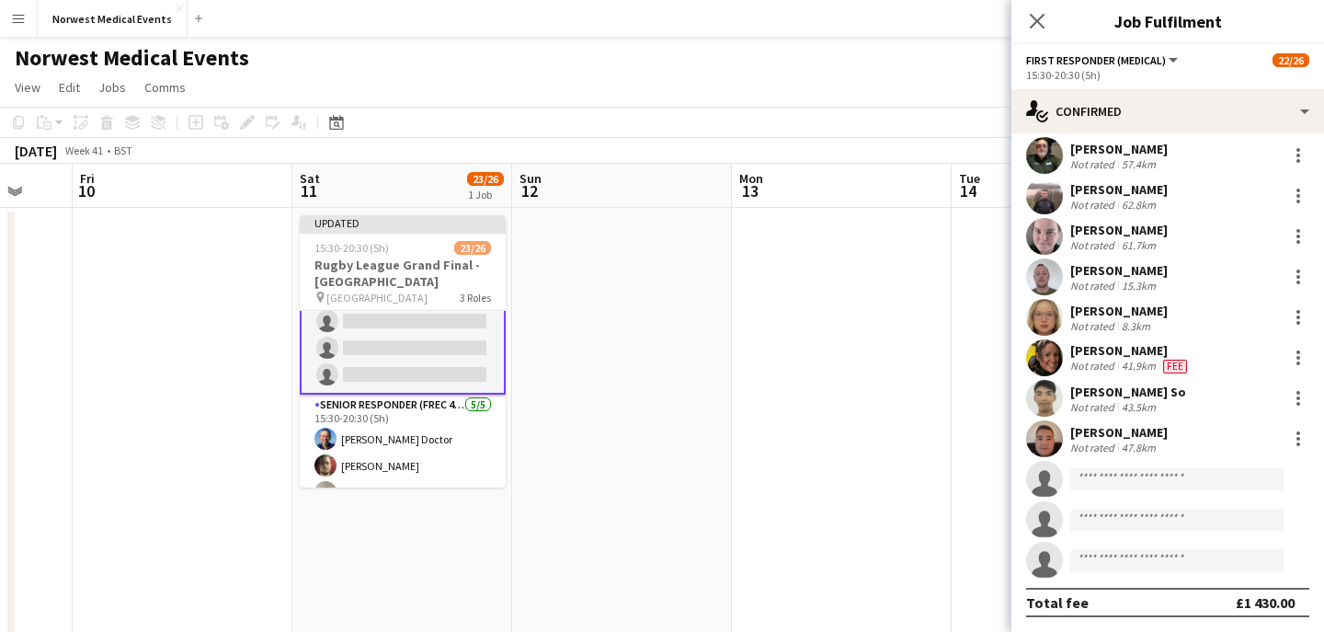
scroll to position [372, 0]
click at [1040, 30] on app-icon "Close pop-in" at bounding box center [1037, 21] width 27 height 27
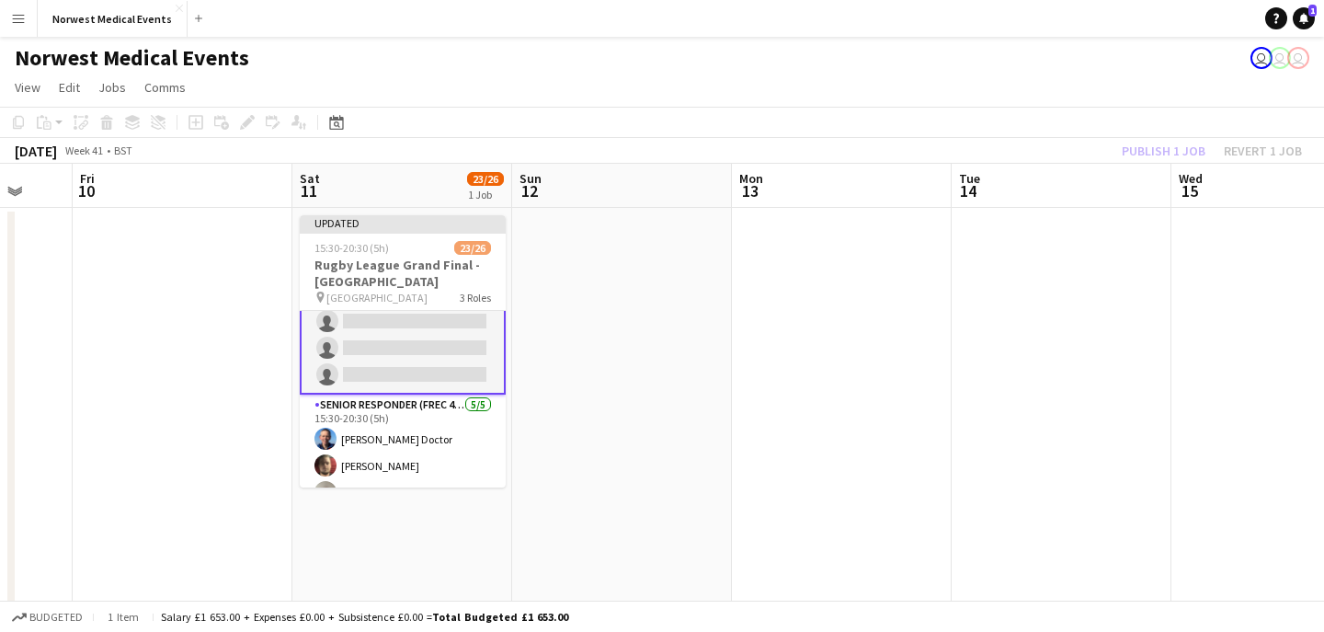
click at [1157, 144] on div "Publish 1 job Revert 1 job" at bounding box center [1212, 151] width 224 height 24
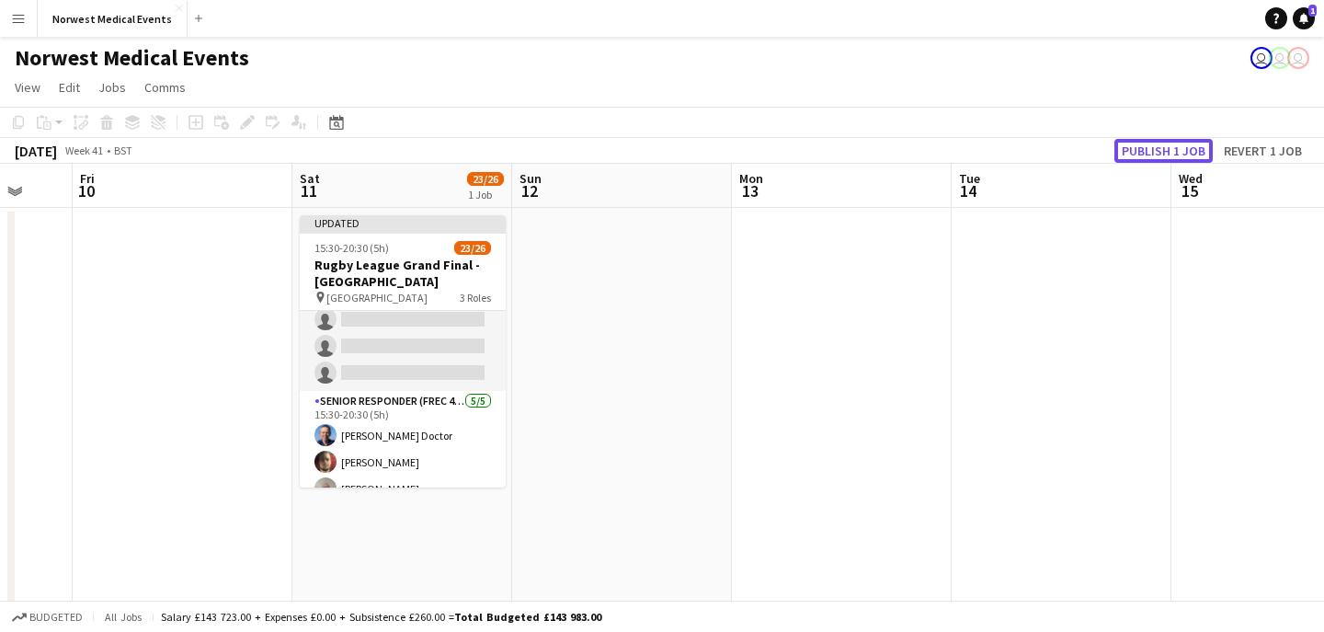
scroll to position [461, 0]
click at [1157, 144] on button "Publish 1 job" at bounding box center [1163, 151] width 98 height 24
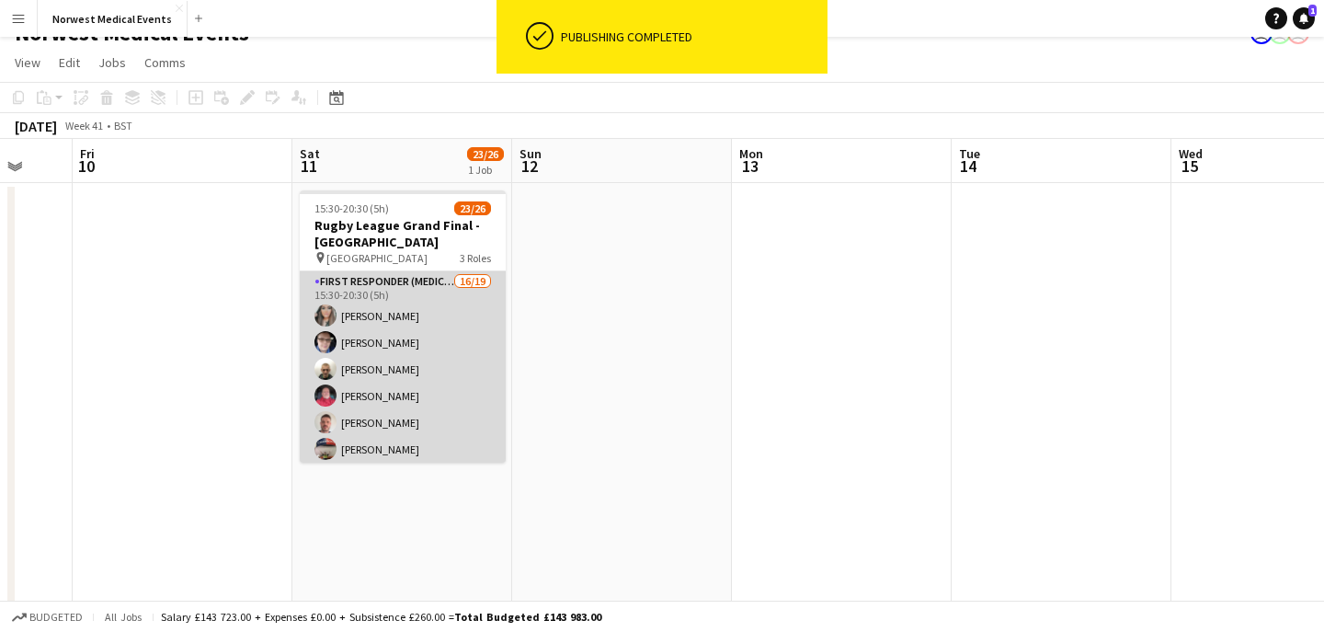
scroll to position [0, 0]
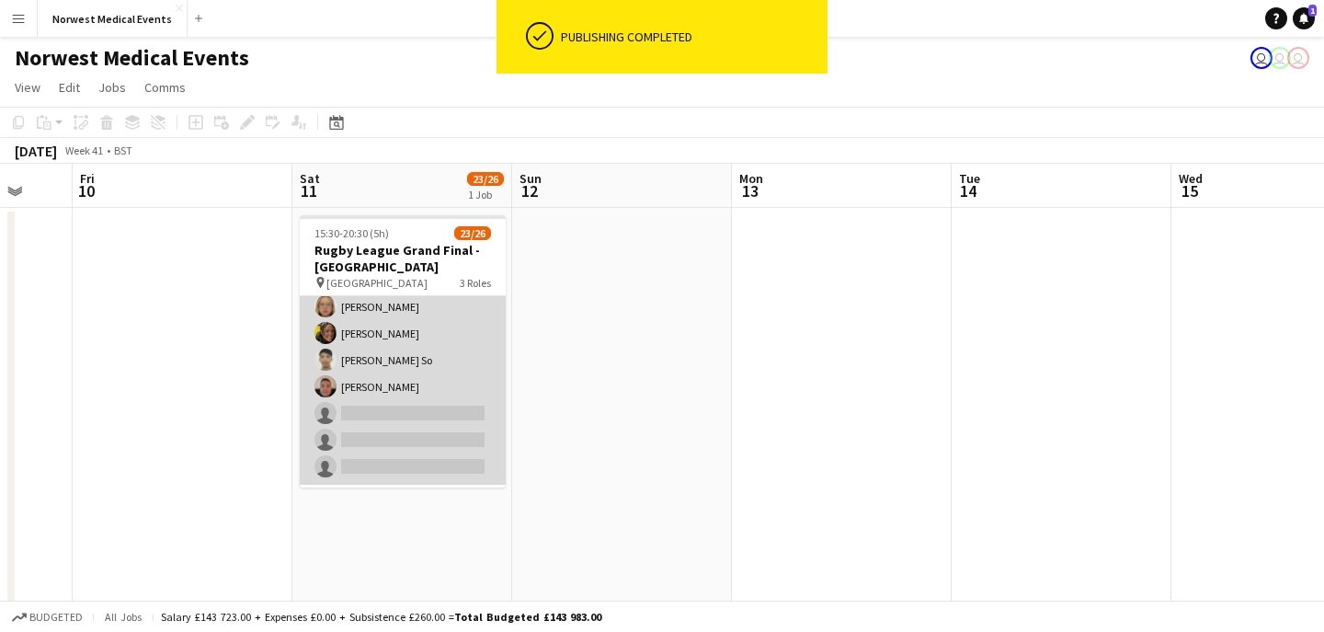
click at [429, 368] on app-card-role "First Responder (Medical) 16/19 15:30-20:30 (5h) [PERSON_NAME] [PERSON_NAME] [P…" at bounding box center [403, 213] width 206 height 542
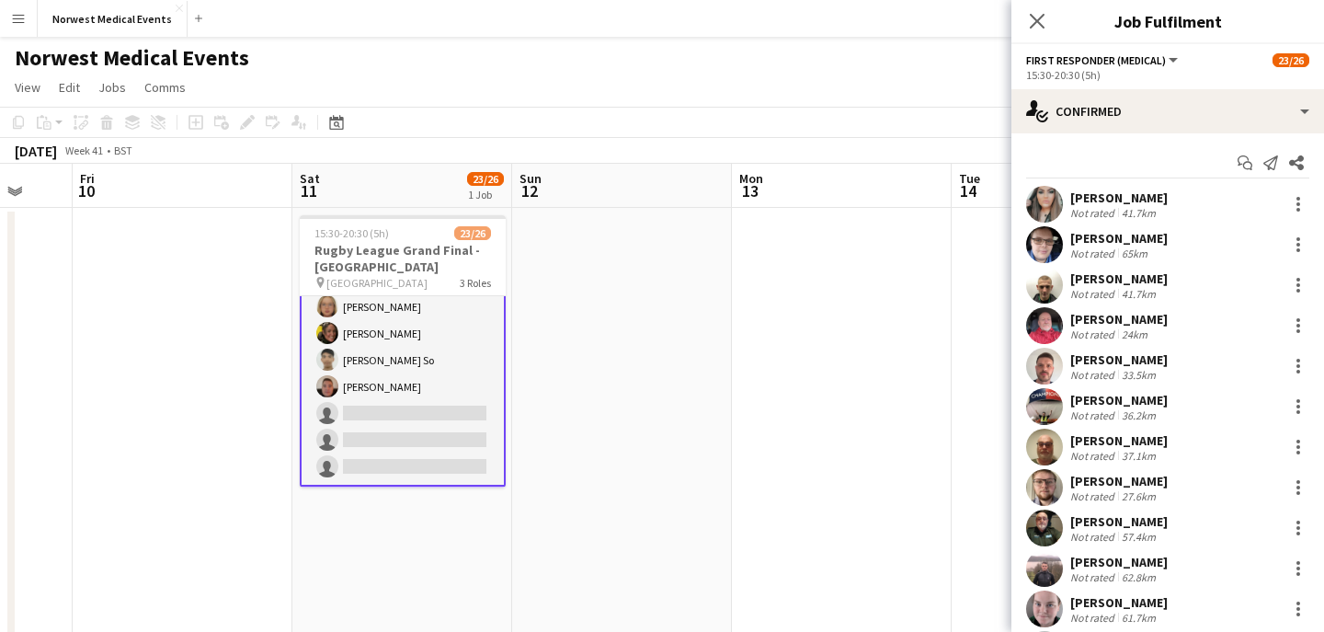
scroll to position [372, 0]
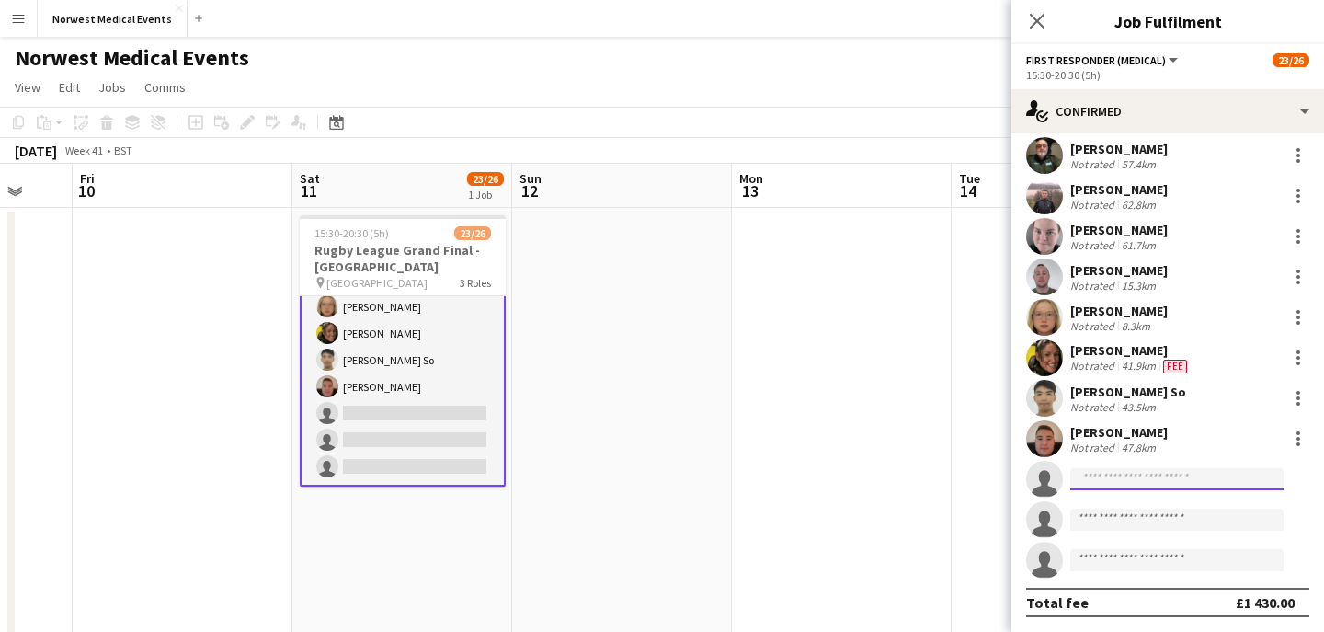
click at [1115, 474] on input at bounding box center [1176, 479] width 213 height 22
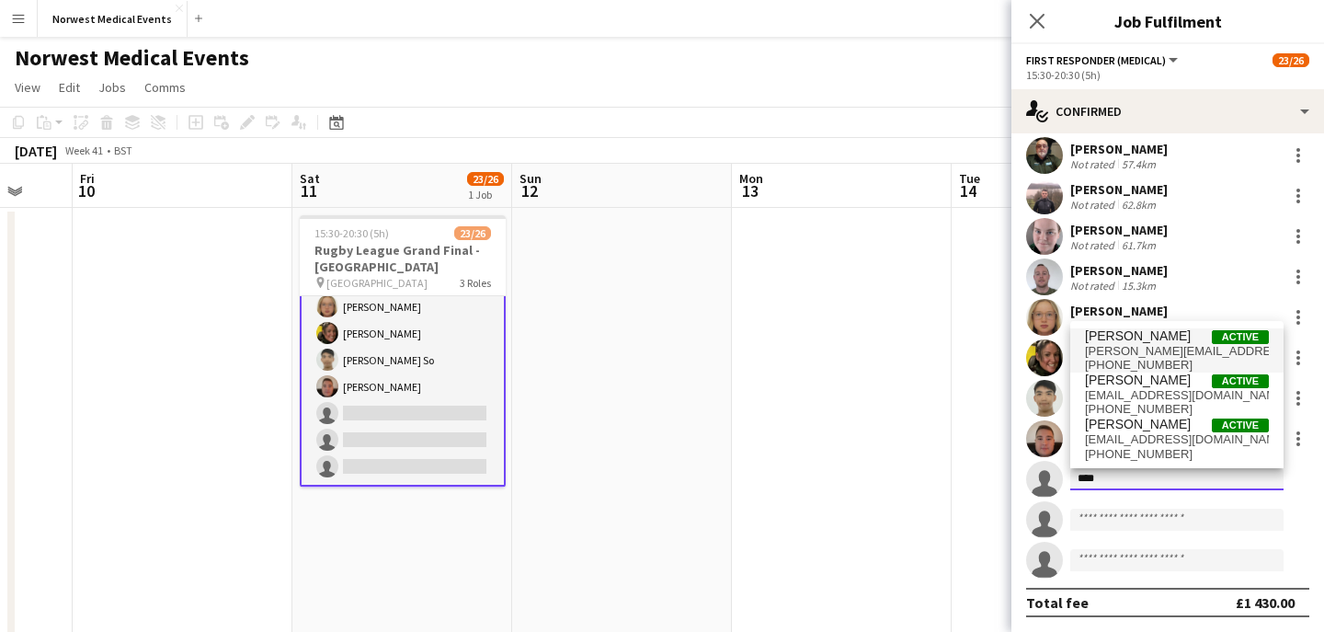
type input "****"
click at [1158, 339] on span "[PERSON_NAME]" at bounding box center [1138, 336] width 106 height 16
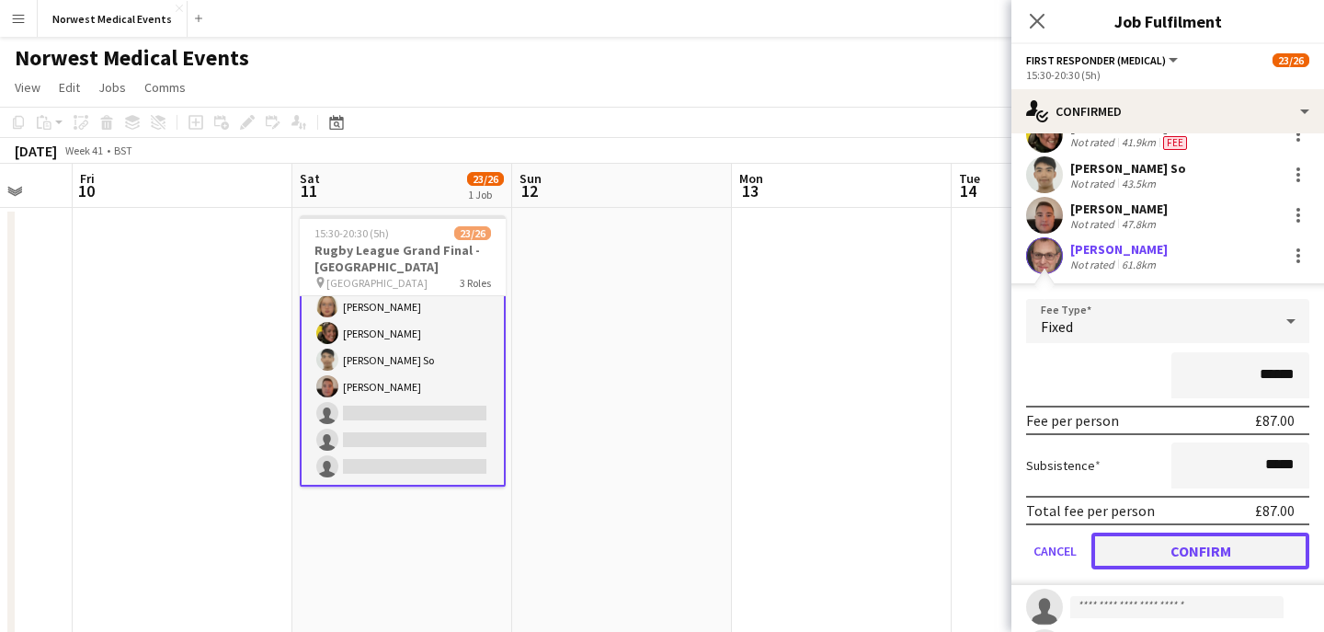
click at [1184, 539] on button "Confirm" at bounding box center [1200, 550] width 218 height 37
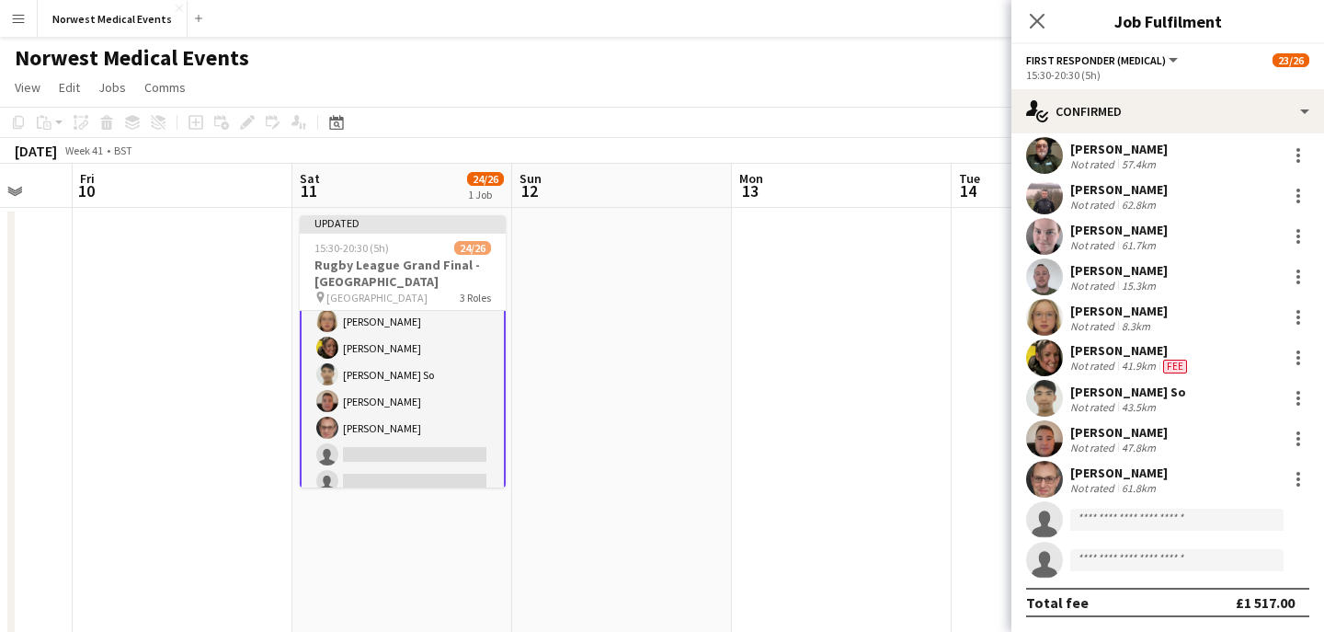
click at [1040, 38] on div "Close pop-in" at bounding box center [1036, 21] width 51 height 42
click at [1039, 24] on icon at bounding box center [1036, 20] width 17 height 17
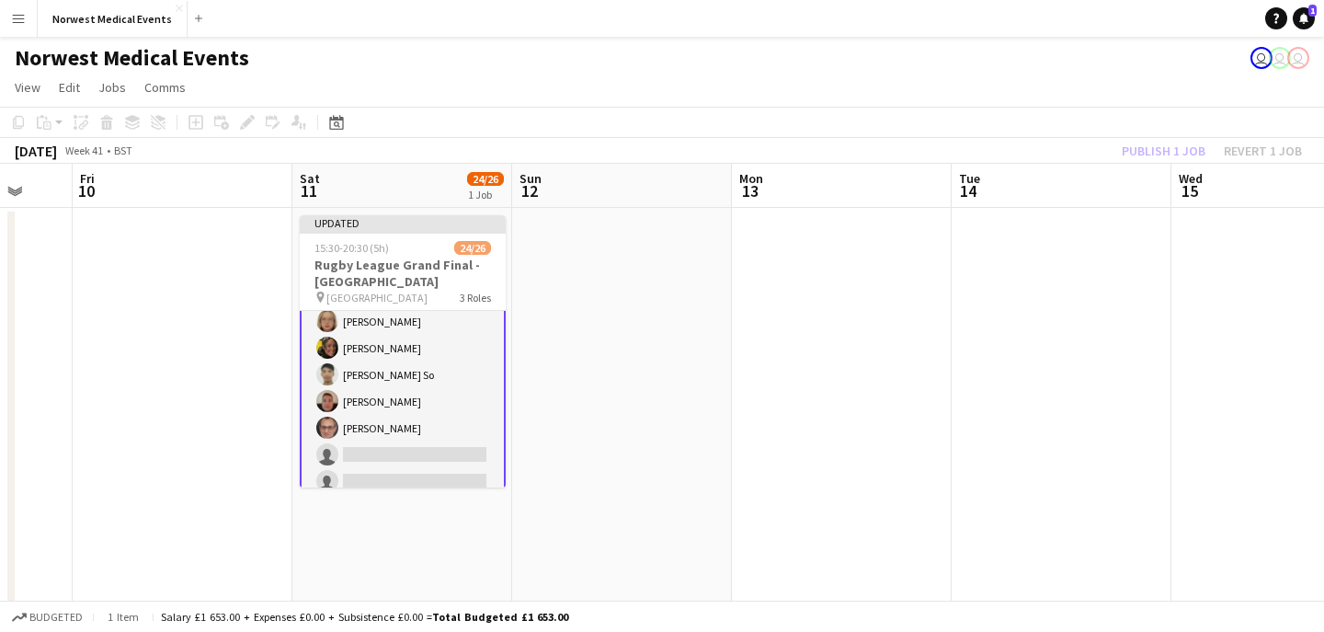
click at [1145, 154] on div "Publish 1 job Revert 1 job" at bounding box center [1212, 151] width 224 height 24
click at [1145, 154] on button "Publish 1 job" at bounding box center [1163, 151] width 98 height 24
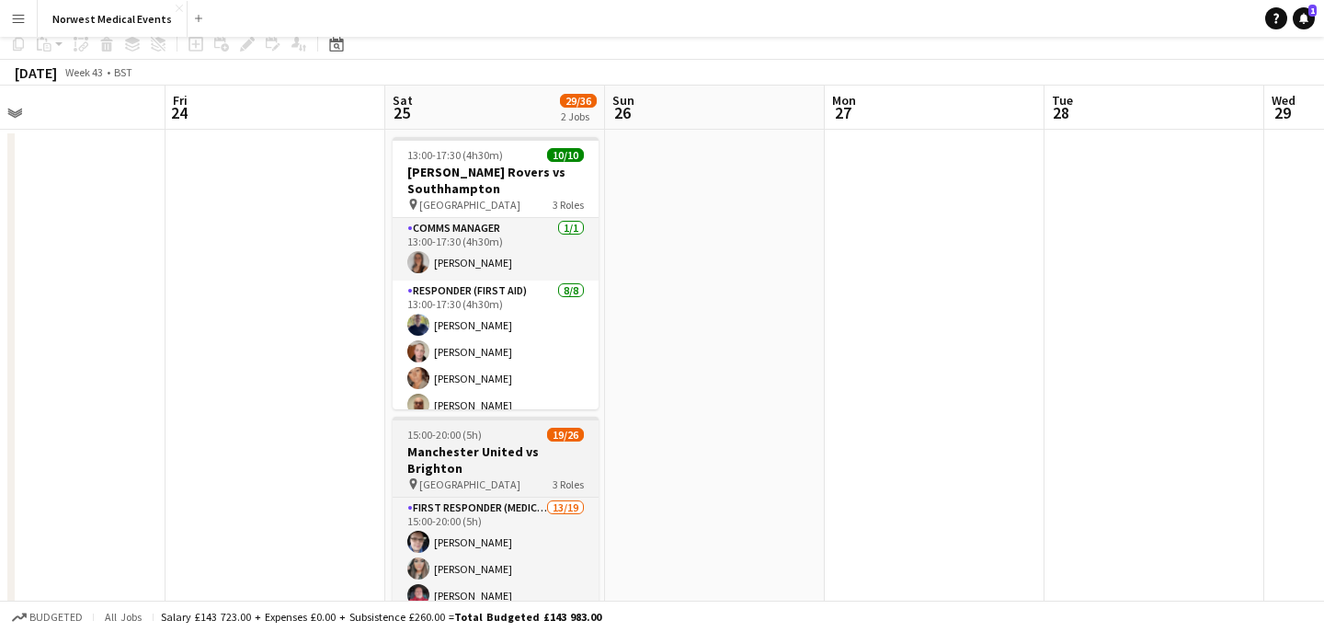
scroll to position [225, 0]
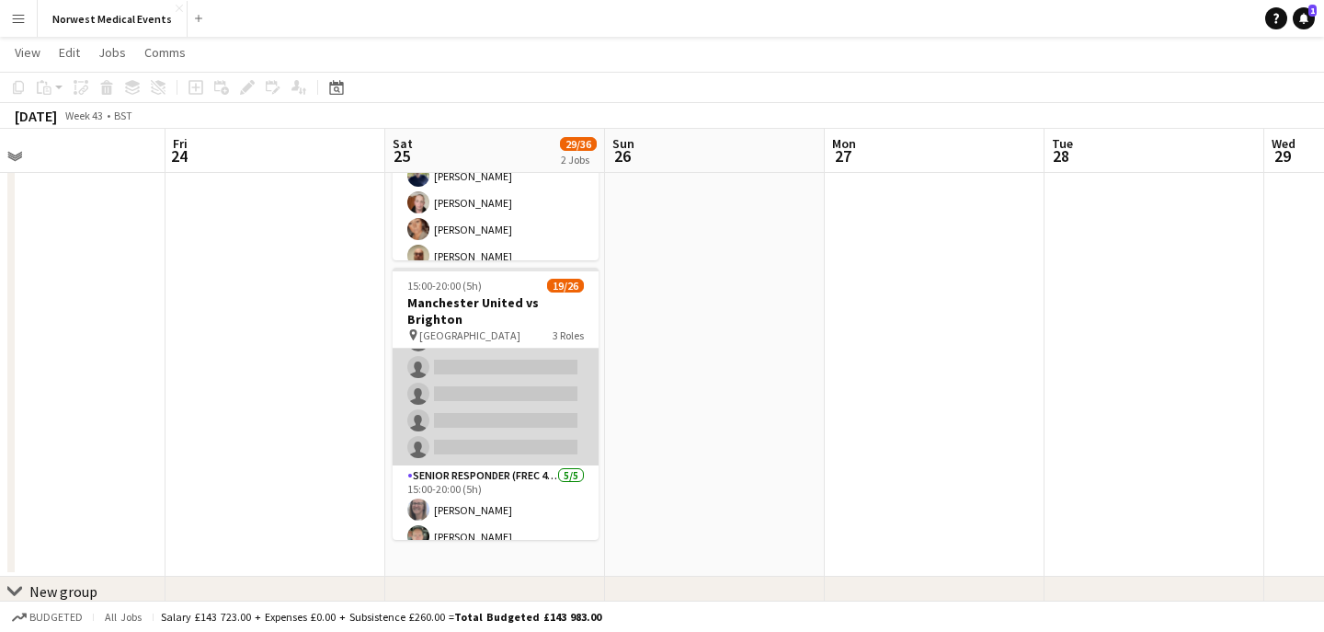
click at [543, 405] on app-card-role "First Responder (Medical) 13/19 15:00-20:00 (5h) [PERSON_NAME] [PERSON_NAME] [P…" at bounding box center [496, 194] width 206 height 542
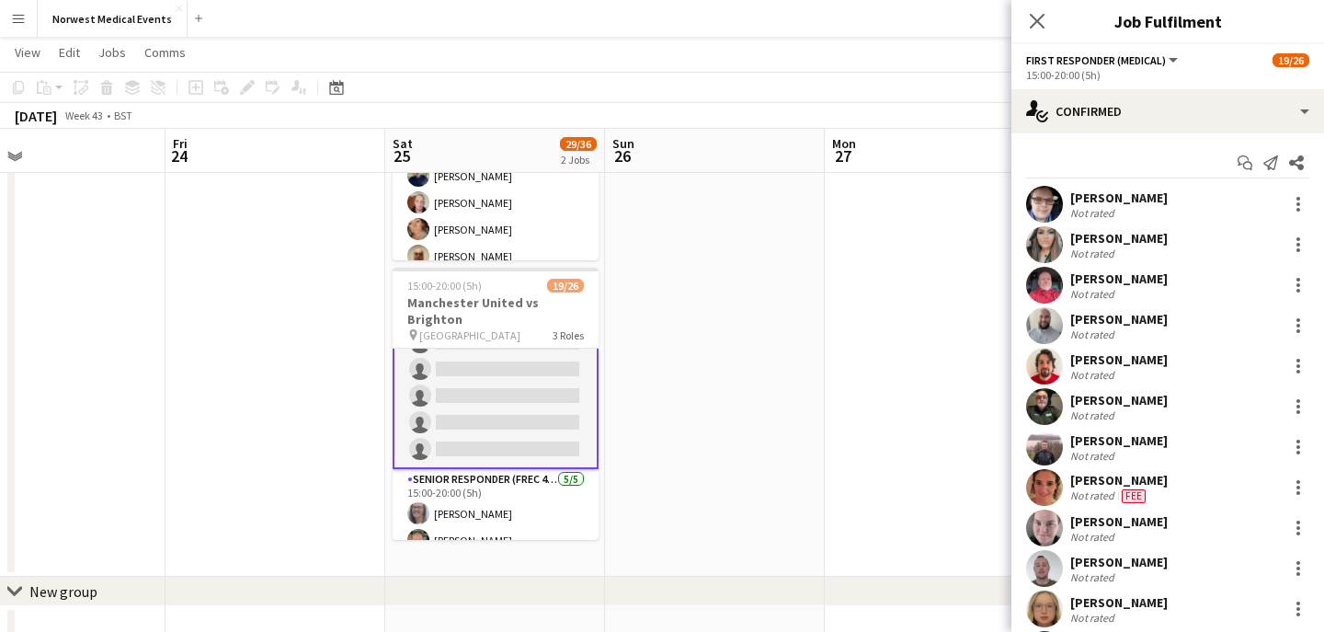
scroll to position [427, 0]
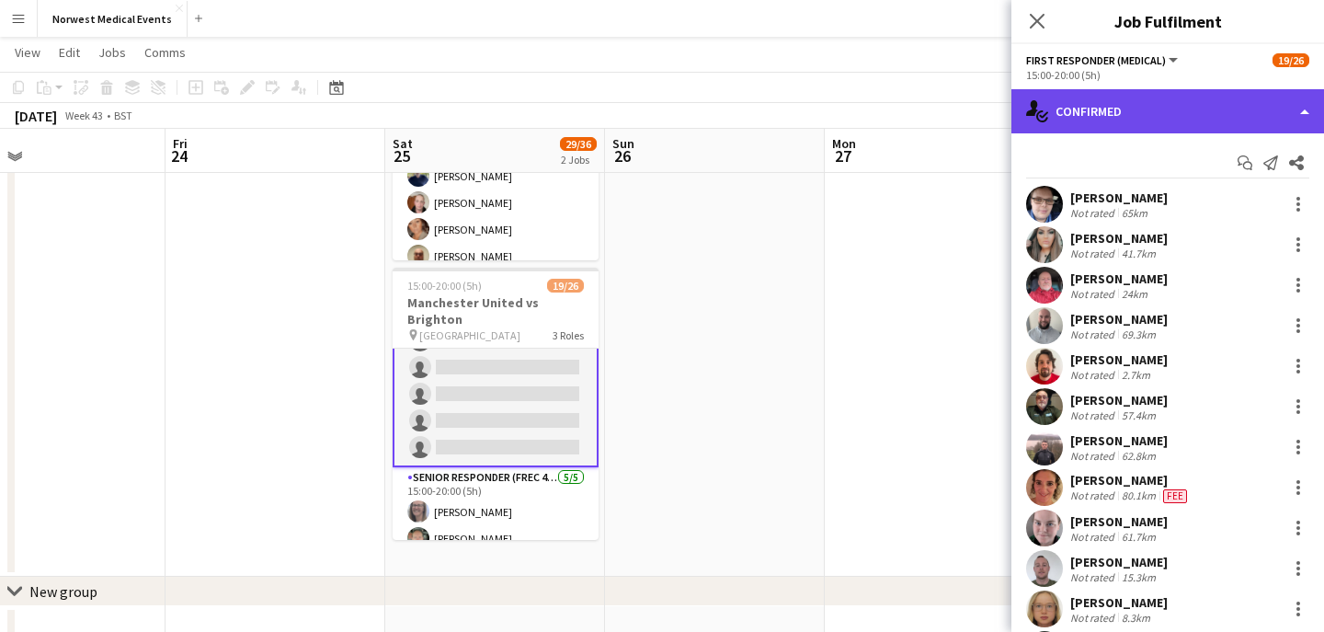
click at [1195, 115] on div "single-neutral-actions-check-2 Confirmed" at bounding box center [1167, 111] width 313 height 44
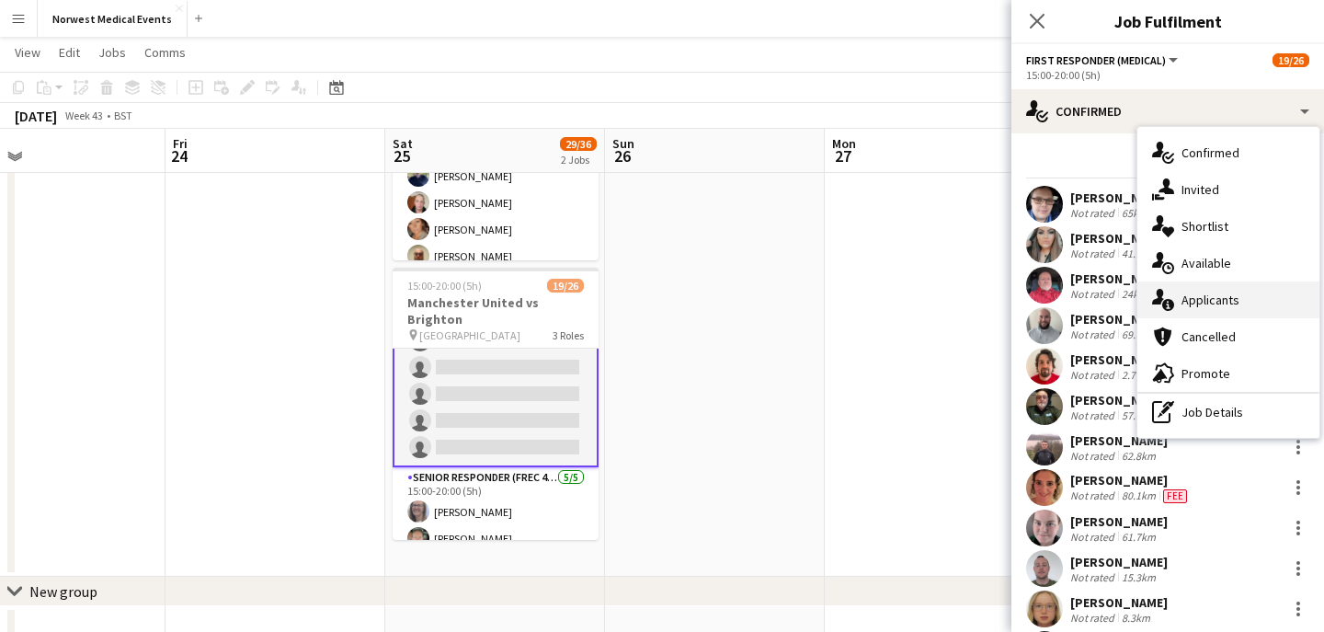
click at [1225, 309] on div "single-neutral-actions-information Applicants" at bounding box center [1228, 299] width 182 height 37
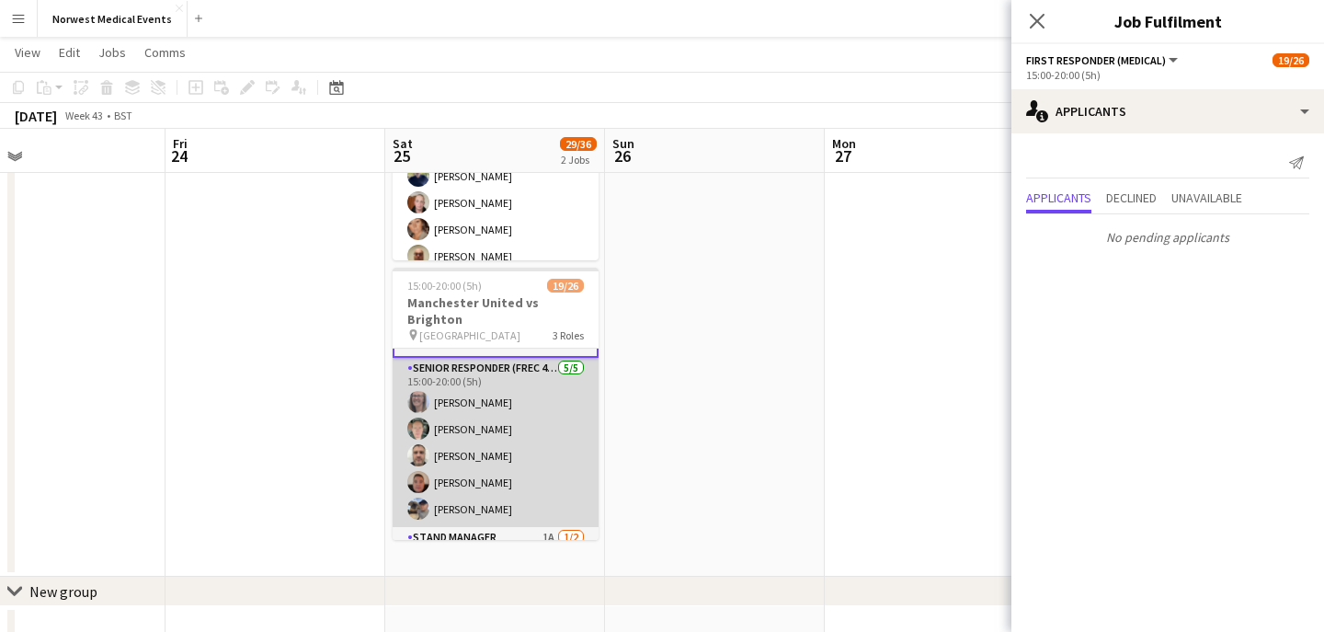
click at [513, 437] on app-card-role "Senior Responder (FREC 4 or Above) [DATE] 15:00-20:00 (5h) [PERSON_NAME] [PERSO…" at bounding box center [496, 442] width 206 height 169
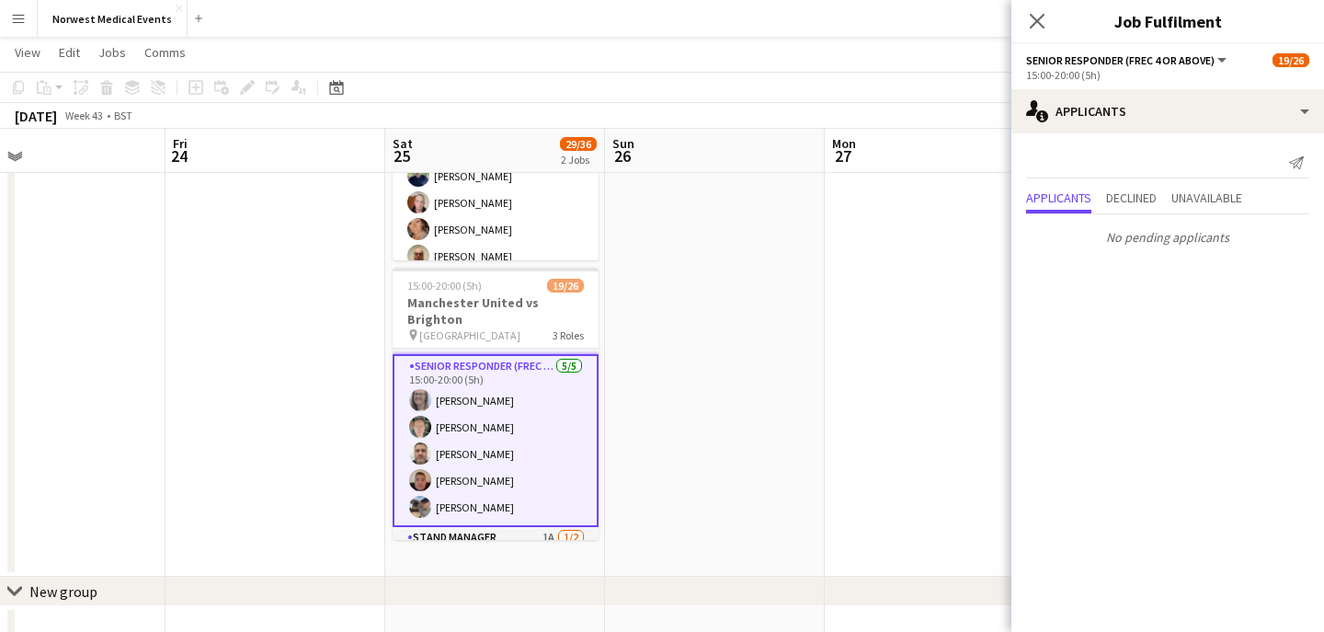
scroll to position [535, 0]
click at [1037, 28] on icon "Close pop-in" at bounding box center [1036, 20] width 17 height 17
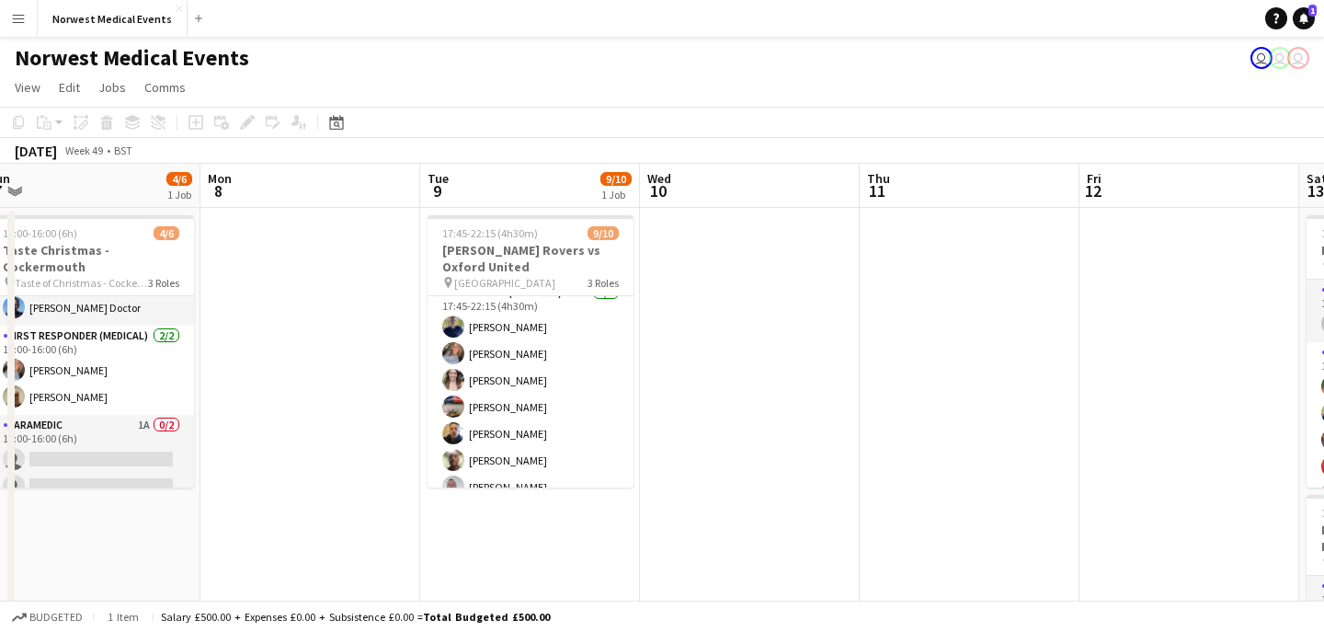
scroll to position [0, 0]
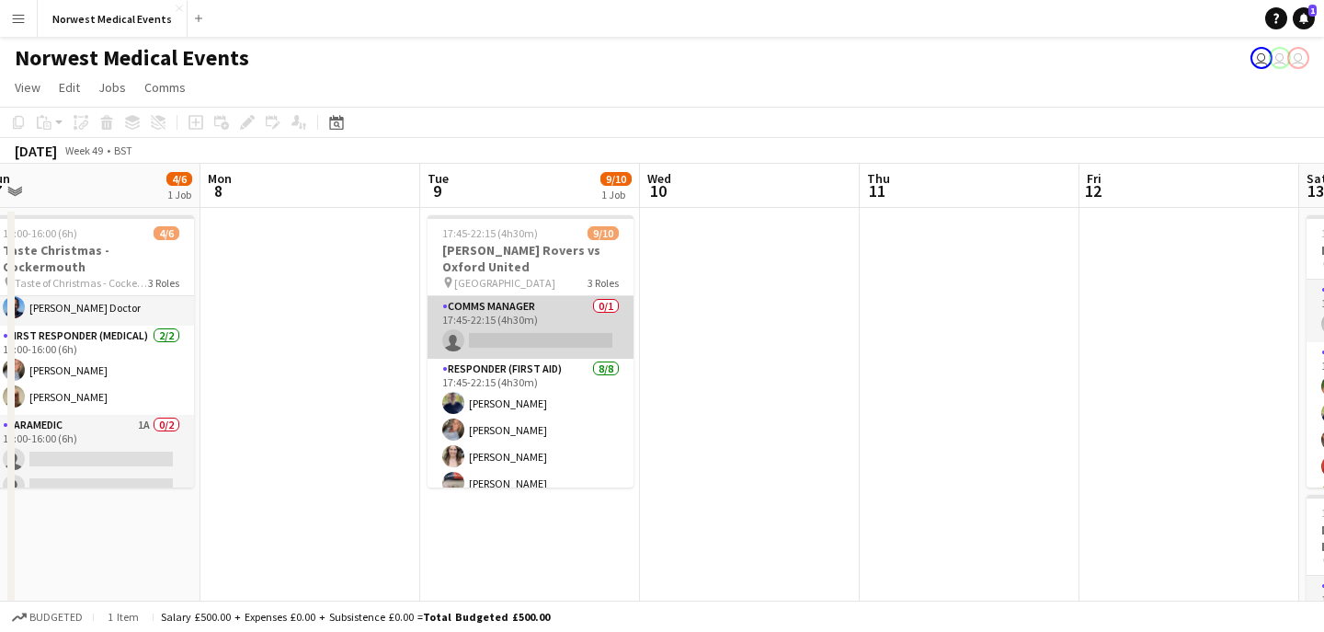
click at [564, 315] on app-card-role "Comms Manager 0/1 17:45-22:15 (4h30m) single-neutral-actions" at bounding box center [530, 327] width 206 height 63
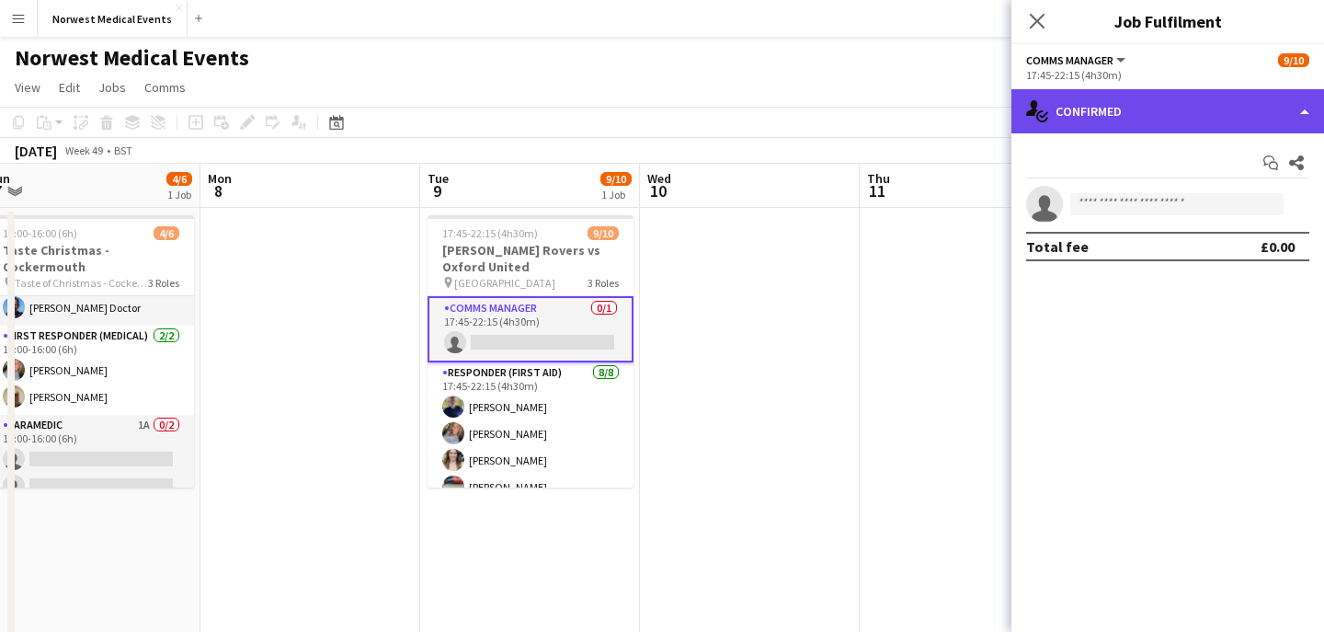
click at [1090, 125] on div "single-neutral-actions-check-2 Confirmed" at bounding box center [1167, 111] width 313 height 44
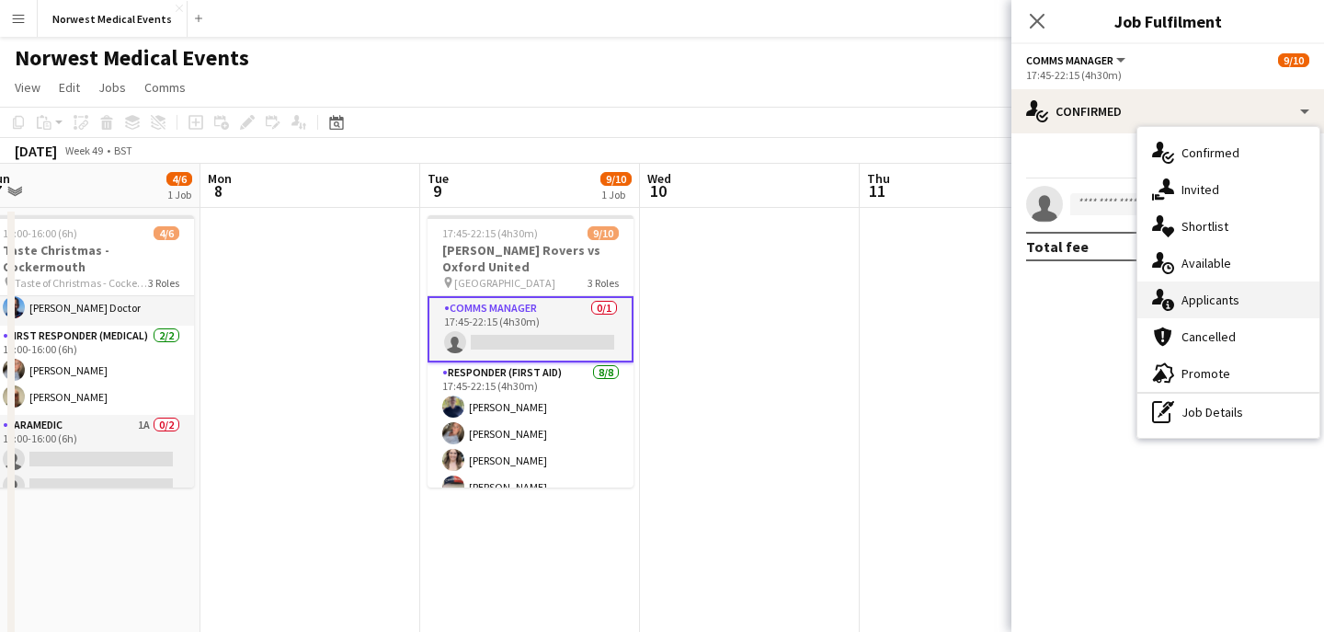
click at [1238, 291] on div "single-neutral-actions-information Applicants" at bounding box center [1228, 299] width 182 height 37
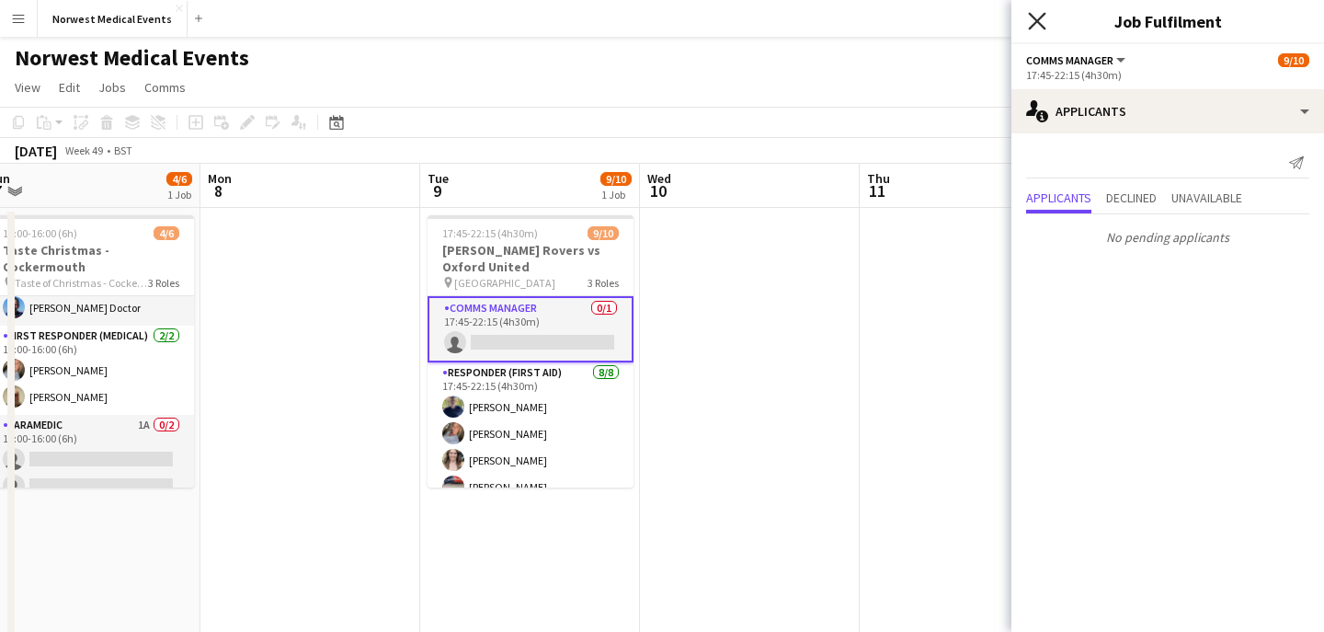
click at [1034, 20] on icon "Close pop-in" at bounding box center [1036, 20] width 17 height 17
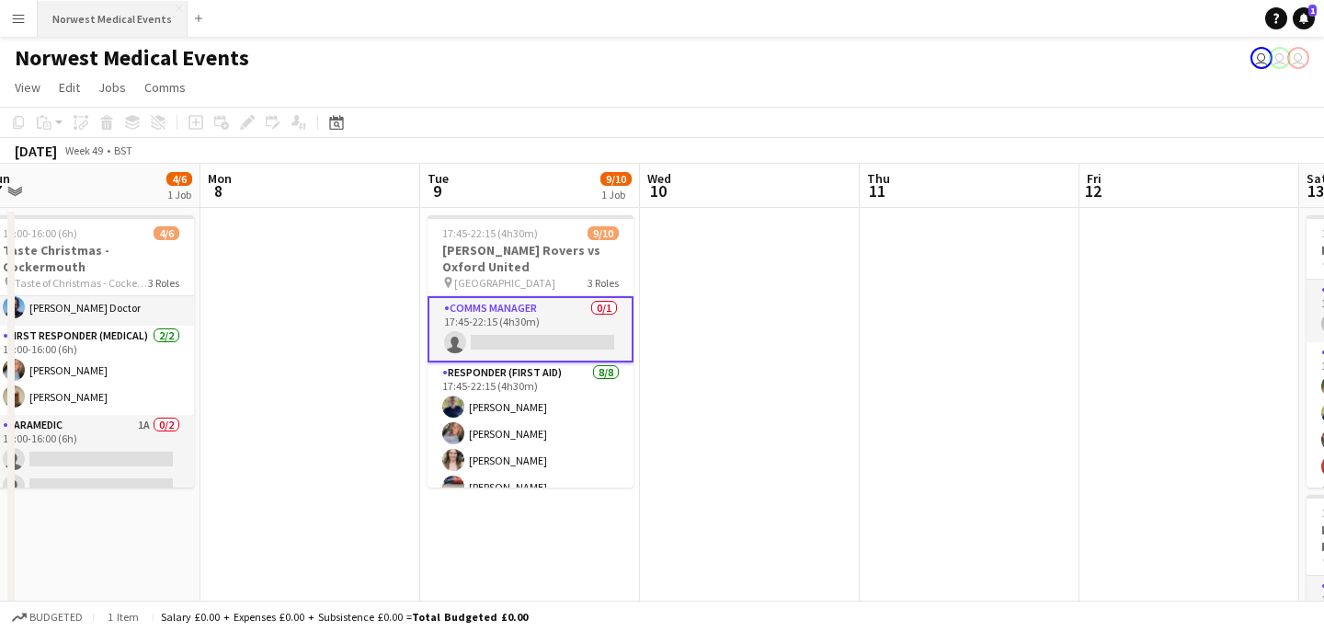
click at [119, 29] on button "Norwest Medical Events Close" at bounding box center [113, 19] width 150 height 36
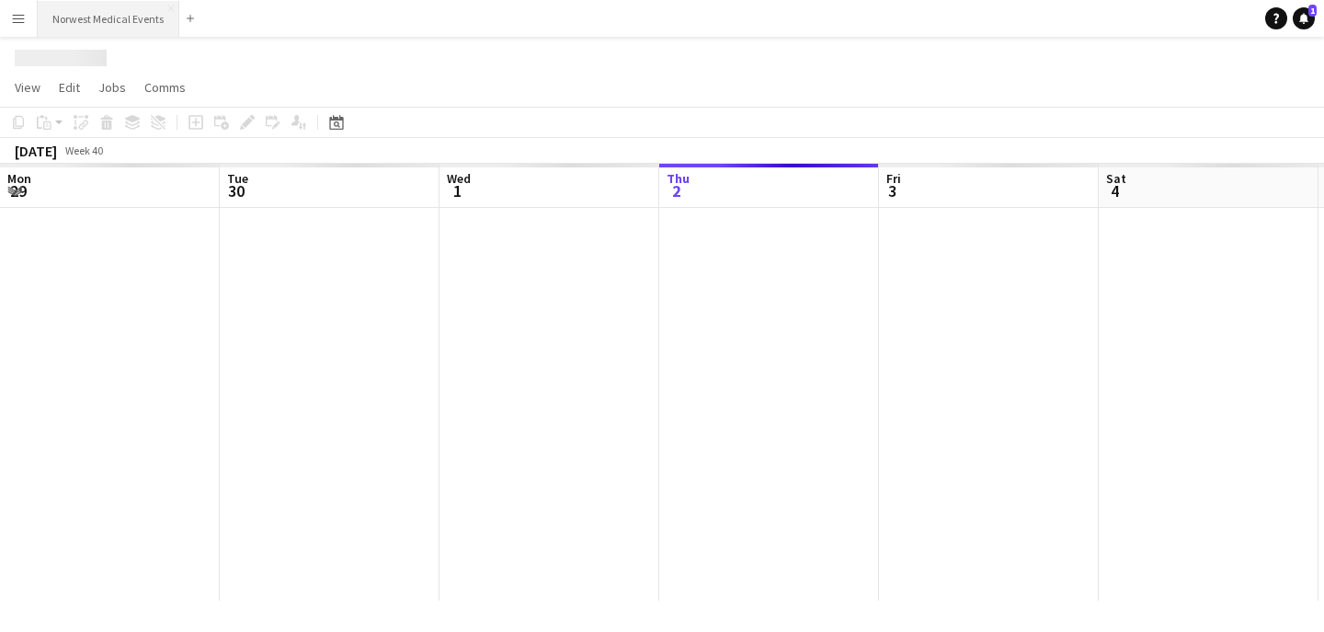
scroll to position [0, 439]
